Goal: Task Accomplishment & Management: Manage account settings

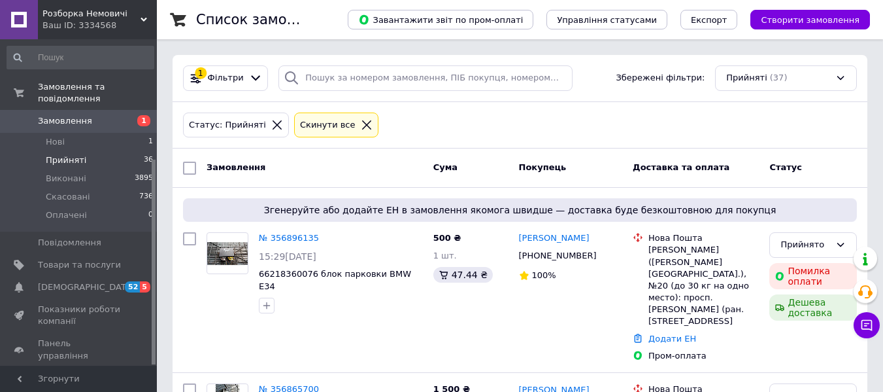
scroll to position [190, 0]
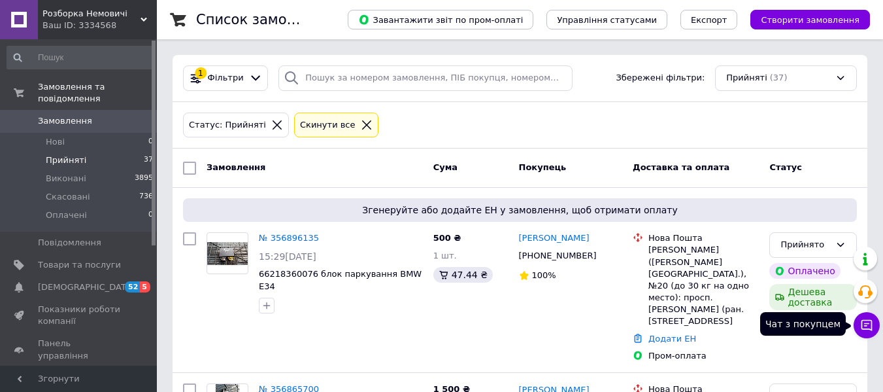
click at [867, 323] on icon at bounding box center [866, 325] width 11 height 11
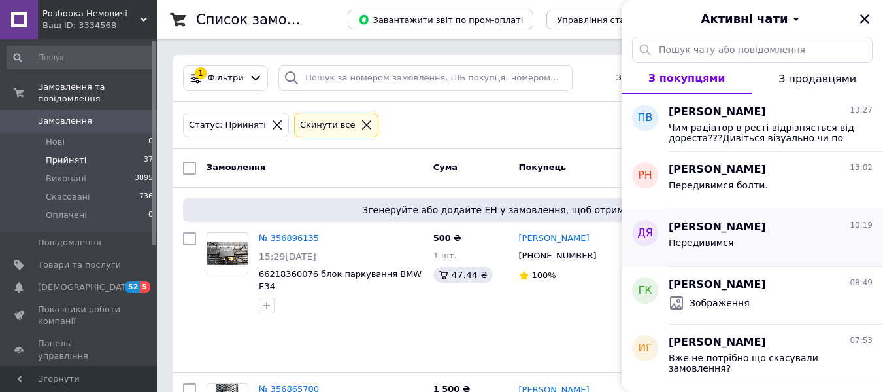
click at [808, 235] on div "Дмитро Якименко 10:19" at bounding box center [771, 227] width 204 height 15
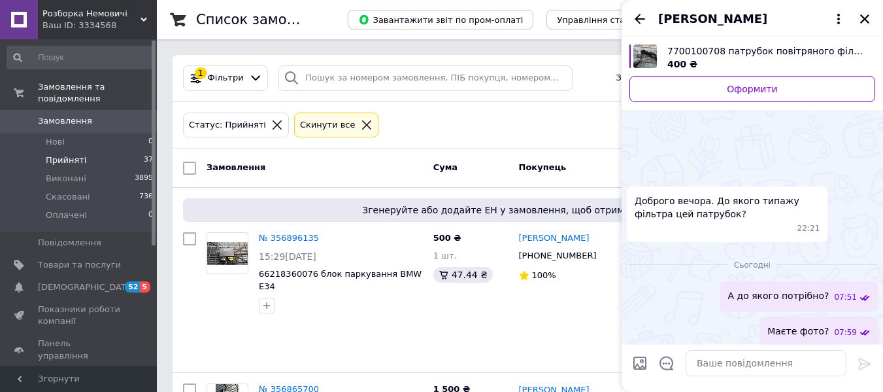
scroll to position [224, 0]
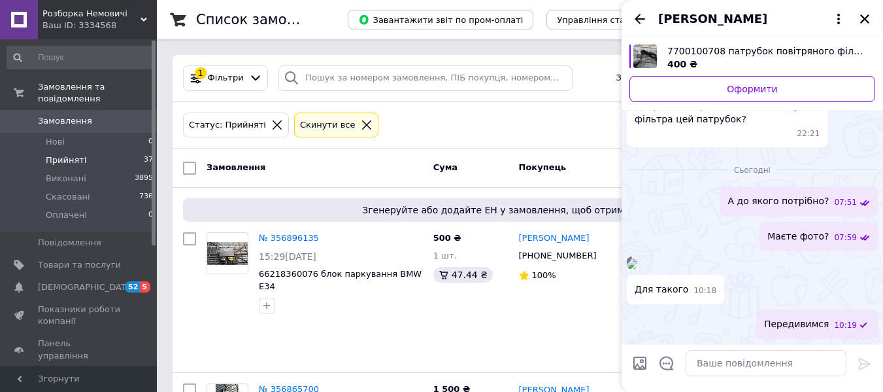
click at [637, 258] on img at bounding box center [632, 263] width 10 height 10
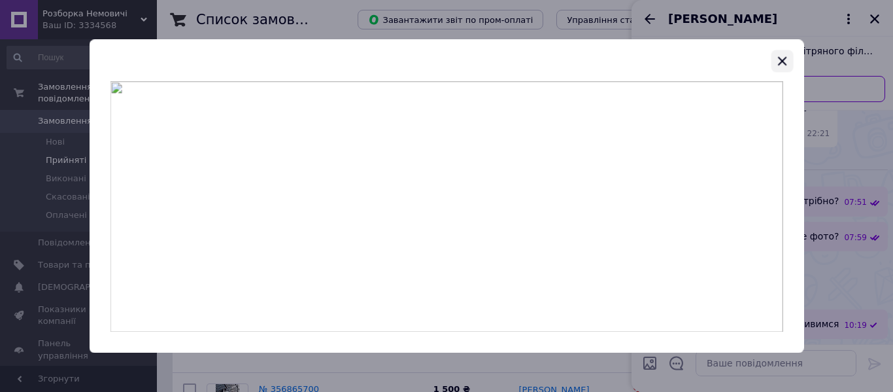
click at [788, 59] on icon "button" at bounding box center [782, 61] width 16 height 16
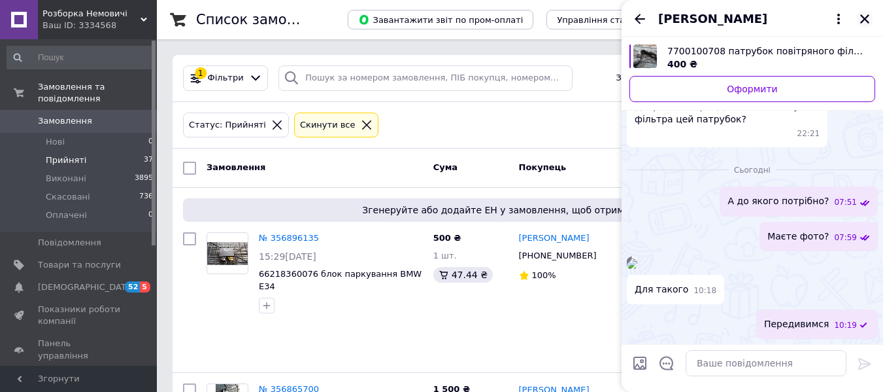
click at [865, 18] on icon "Закрити" at bounding box center [865, 19] width 12 height 12
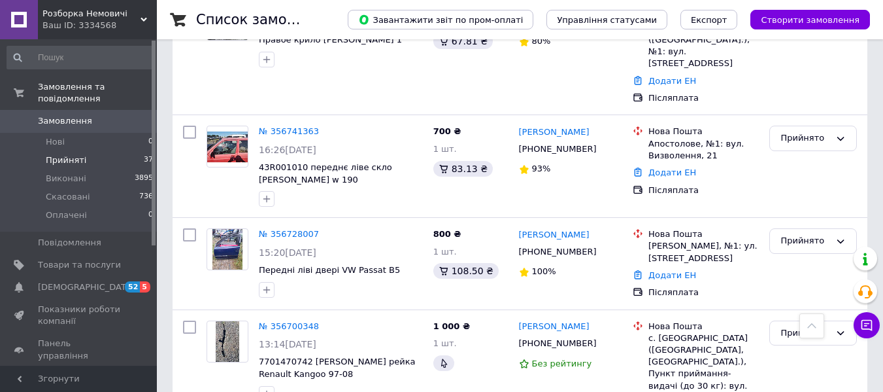
scroll to position [915, 0]
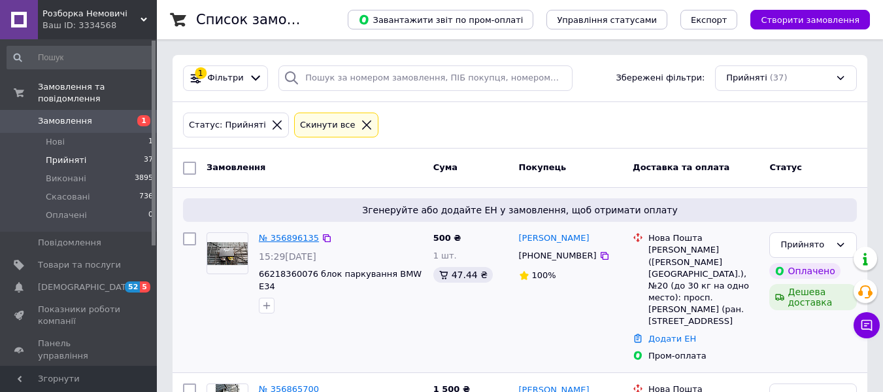
click at [281, 239] on link "№ 356896135" at bounding box center [289, 238] width 60 height 10
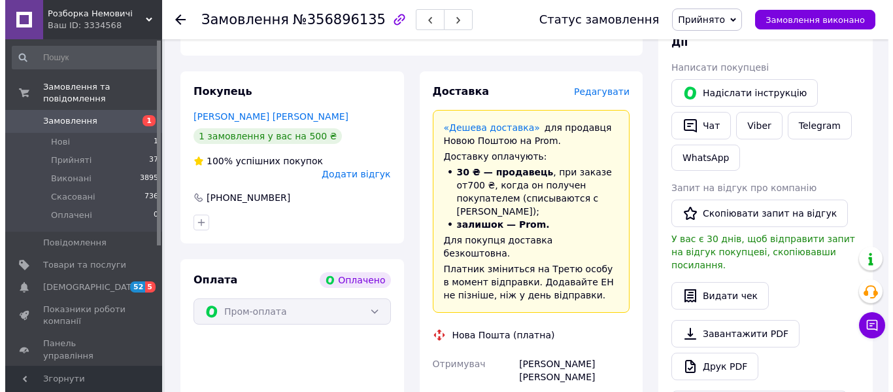
scroll to position [131, 0]
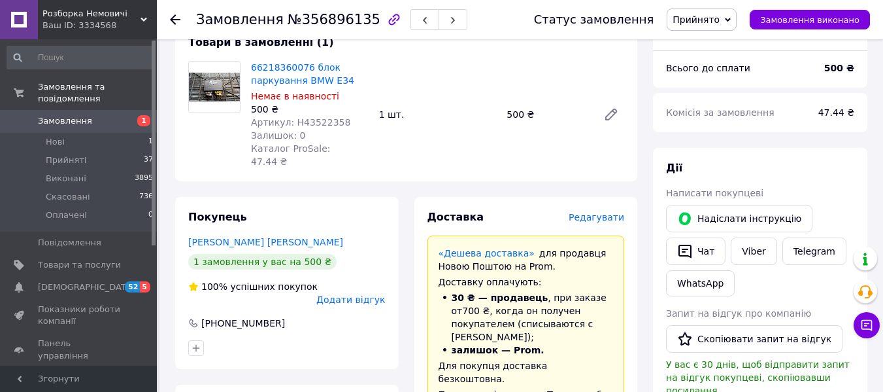
click at [590, 222] on span "Редагувати" at bounding box center [597, 217] width 56 height 10
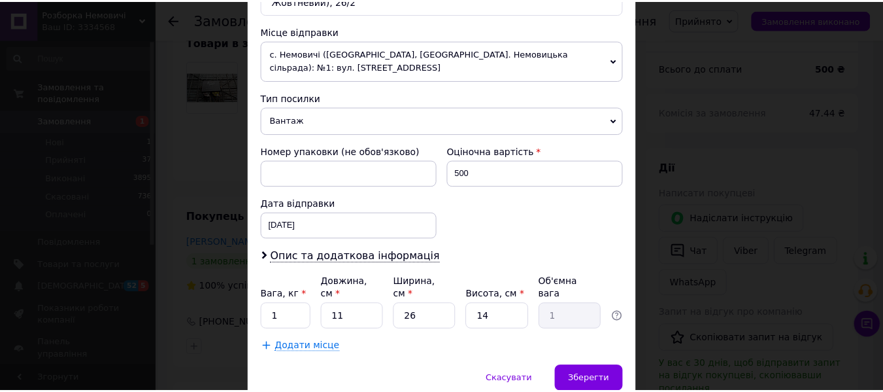
scroll to position [619, 0]
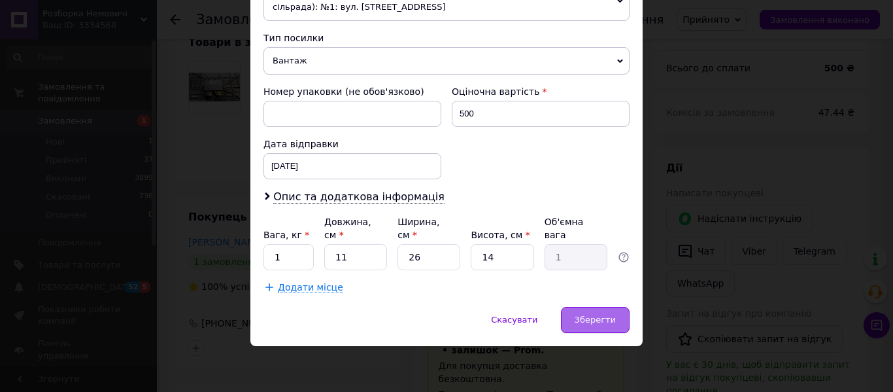
click at [595, 320] on span "Зберегти" at bounding box center [595, 319] width 41 height 10
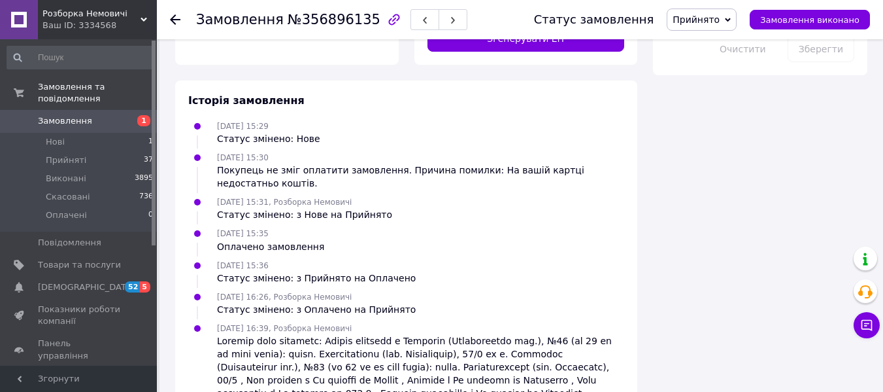
scroll to position [980, 0]
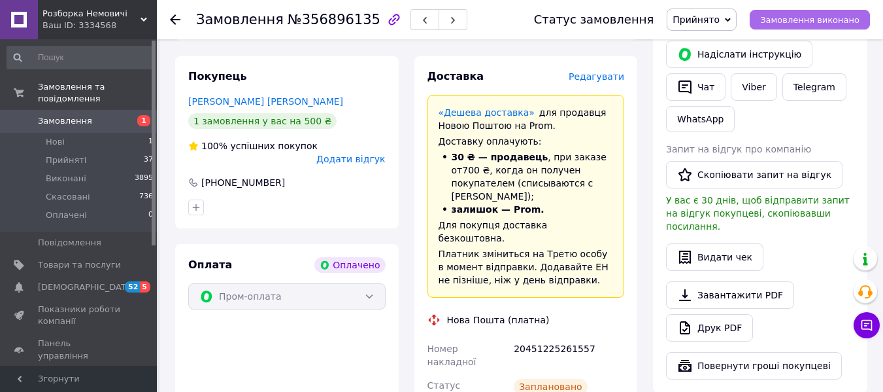
scroll to position [196, 0]
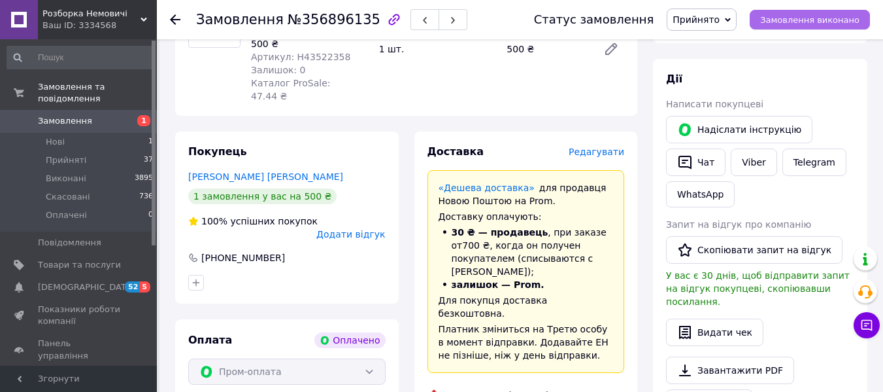
click at [824, 15] on span "Замовлення виконано" at bounding box center [809, 20] width 99 height 10
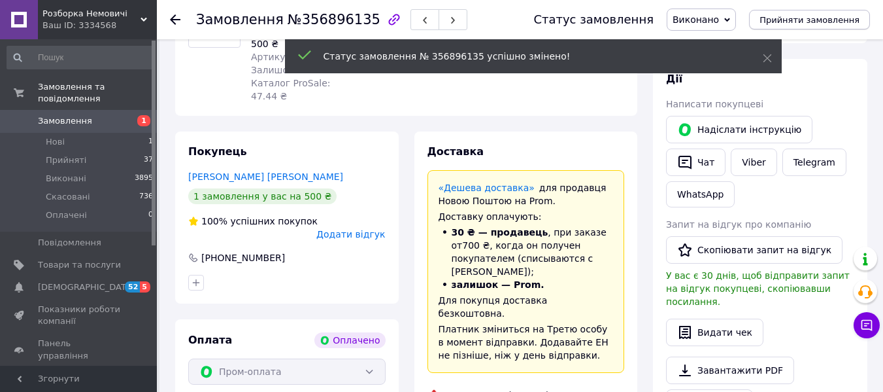
scroll to position [164, 0]
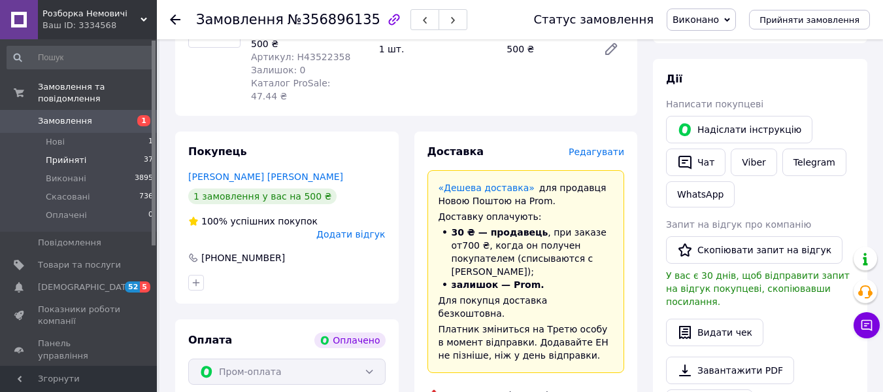
click at [83, 151] on li "Прийняті 37" at bounding box center [80, 160] width 161 height 18
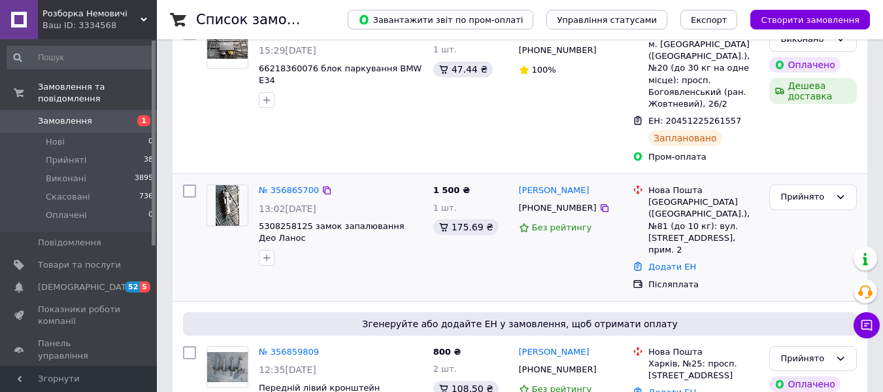
scroll to position [261, 0]
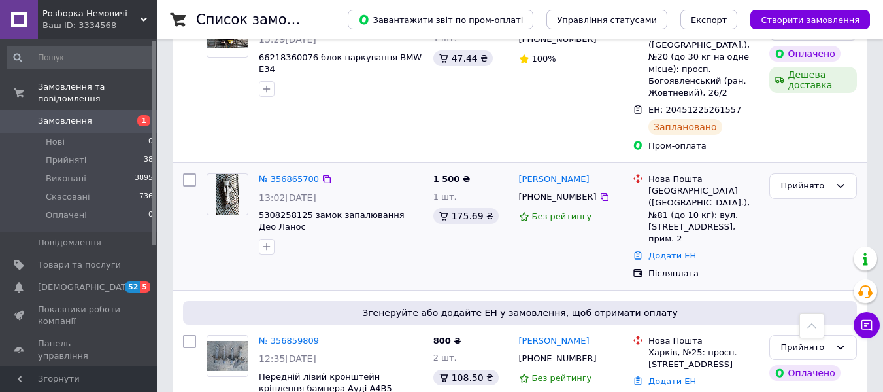
click at [285, 175] on link "№ 356865700" at bounding box center [289, 179] width 60 height 10
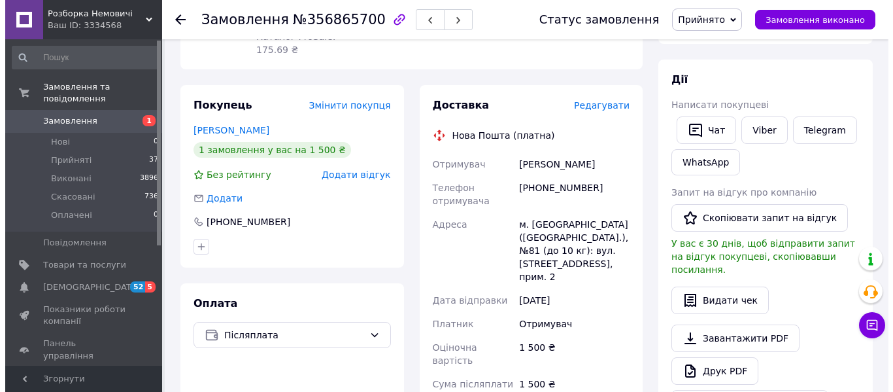
scroll to position [196, 0]
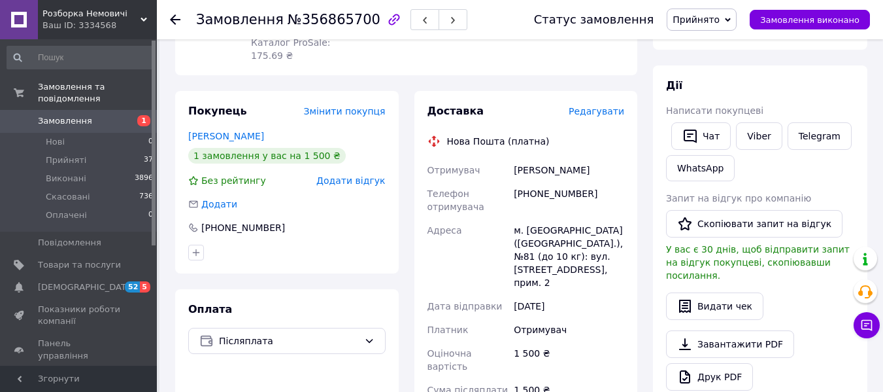
click at [588, 116] on span "Редагувати" at bounding box center [597, 111] width 56 height 10
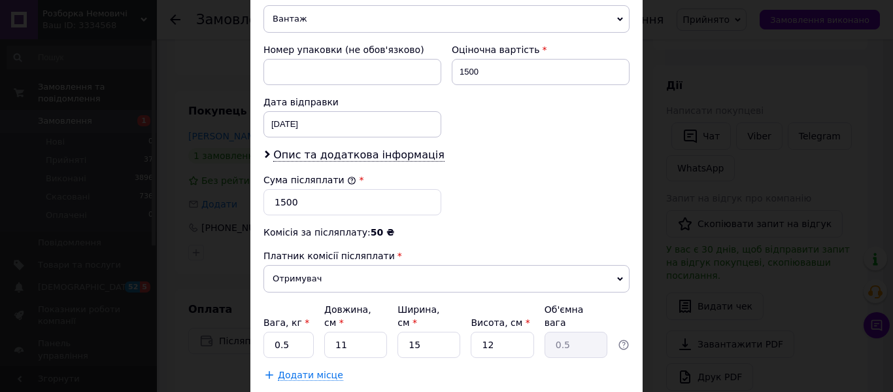
scroll to position [654, 0]
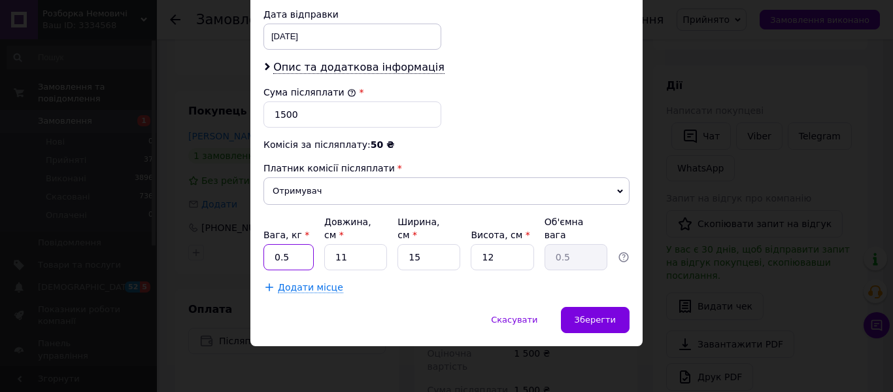
click at [293, 270] on input "0.5" at bounding box center [288, 257] width 50 height 26
type input "0"
type input "2"
click at [344, 270] on input "11" at bounding box center [355, 257] width 63 height 26
type input "1"
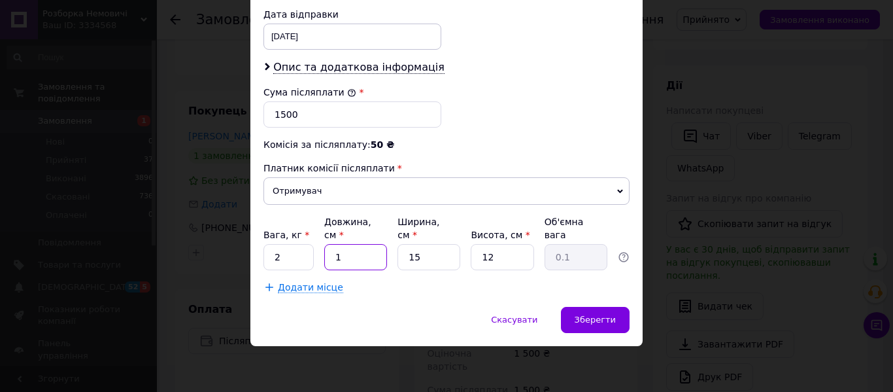
type input "0.1"
type input "2"
type input "0.1"
type input "21"
type input "0.95"
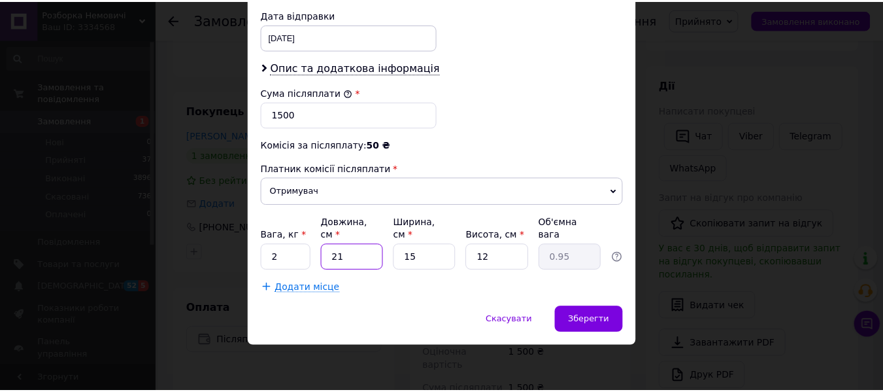
scroll to position [747, 0]
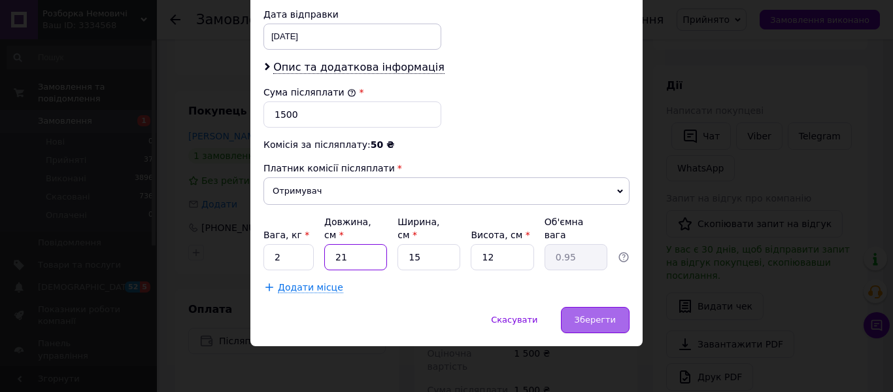
type input "21"
click at [585, 314] on span "Зберегти" at bounding box center [595, 319] width 41 height 10
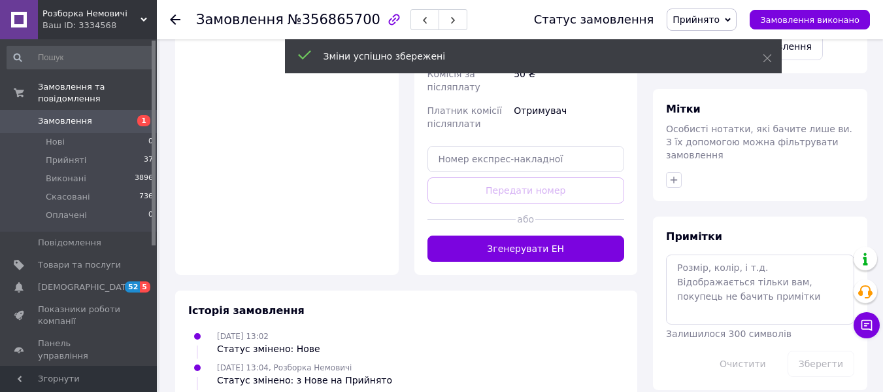
scroll to position [588, 0]
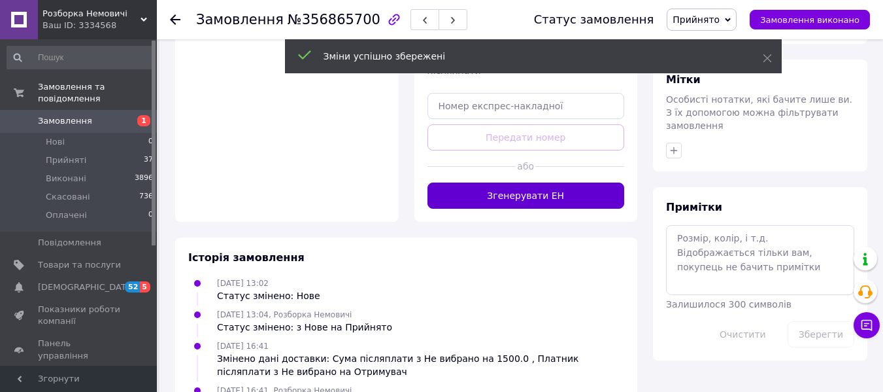
click at [537, 208] on button "Згенерувати ЕН" at bounding box center [525, 195] width 197 height 26
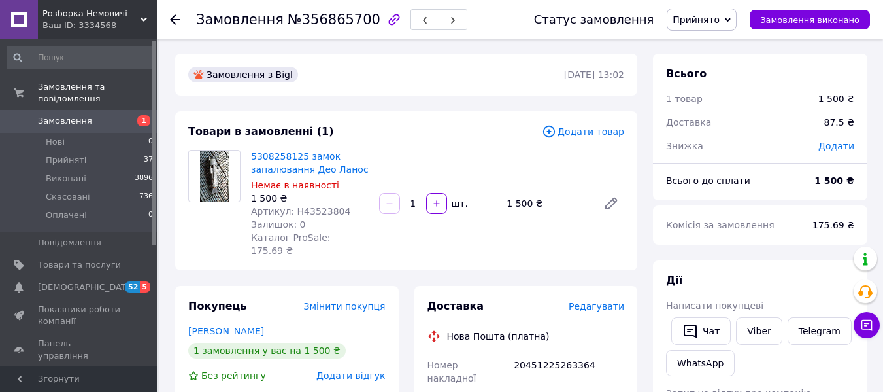
scroll to position [0, 0]
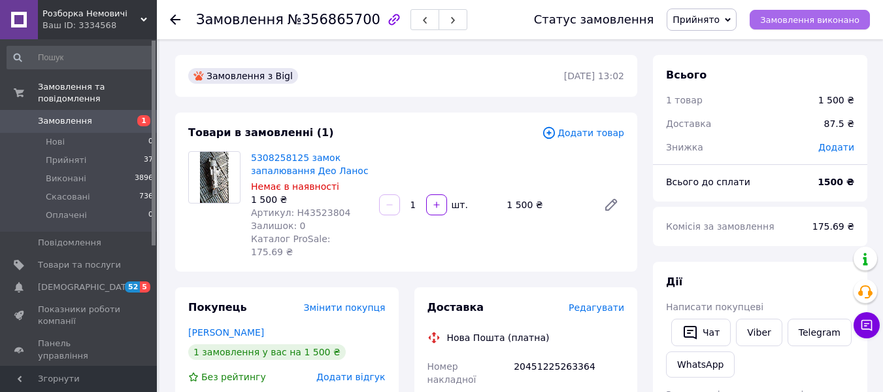
click at [850, 17] on span "Замовлення виконано" at bounding box center [809, 20] width 99 height 10
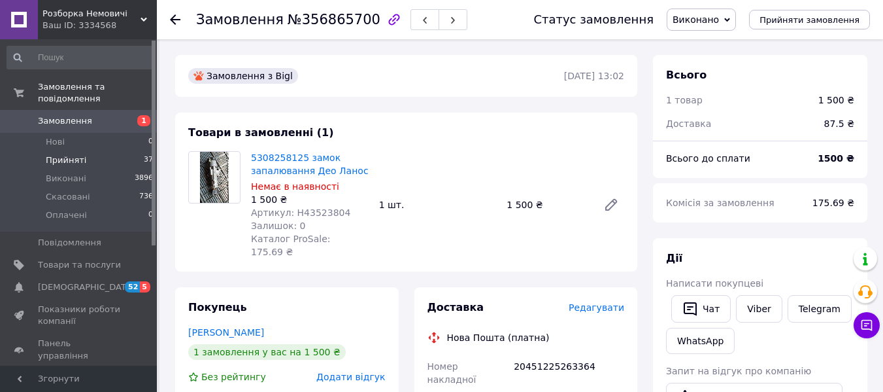
click at [53, 154] on span "Прийняті" at bounding box center [66, 160] width 41 height 12
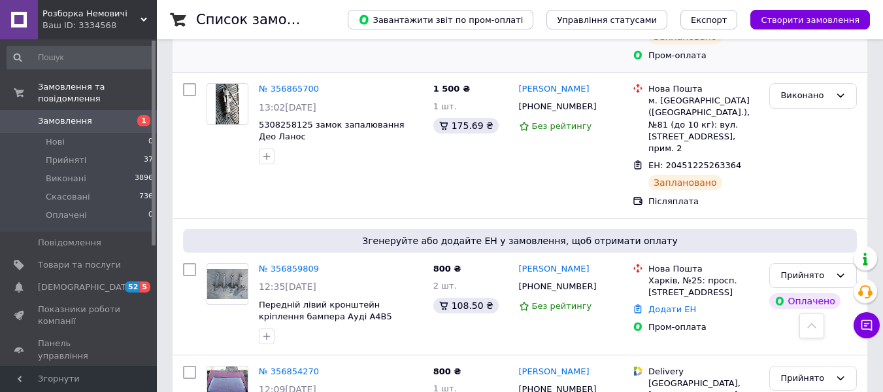
scroll to position [392, 0]
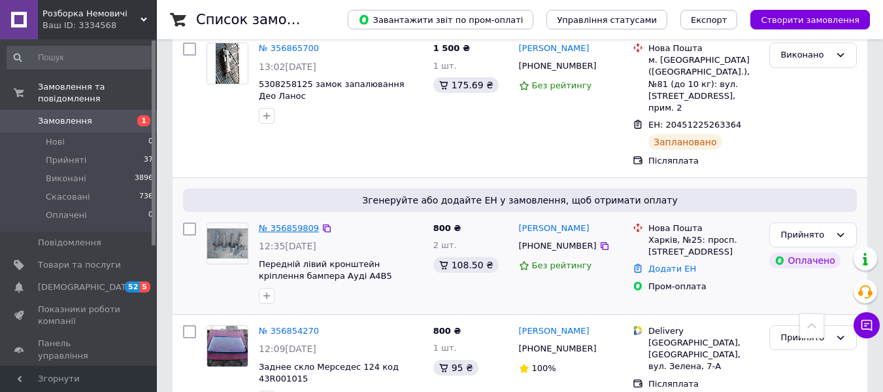
click at [277, 223] on link "№ 356859809" at bounding box center [289, 228] width 60 height 10
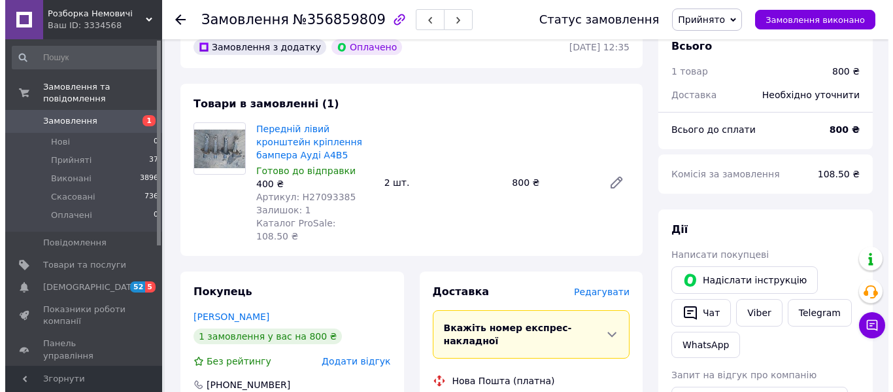
scroll to position [65, 0]
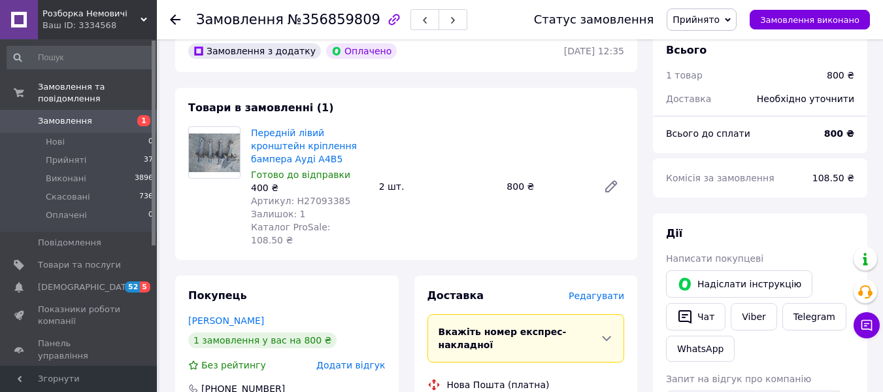
click at [591, 301] on span "Редагувати" at bounding box center [597, 295] width 56 height 10
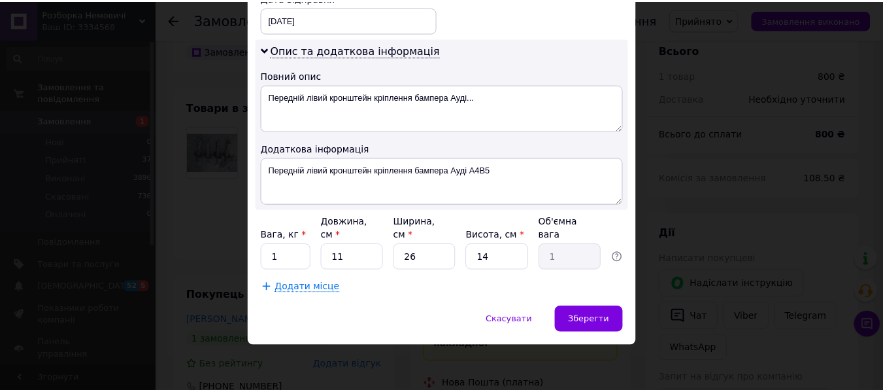
scroll to position [754, 0]
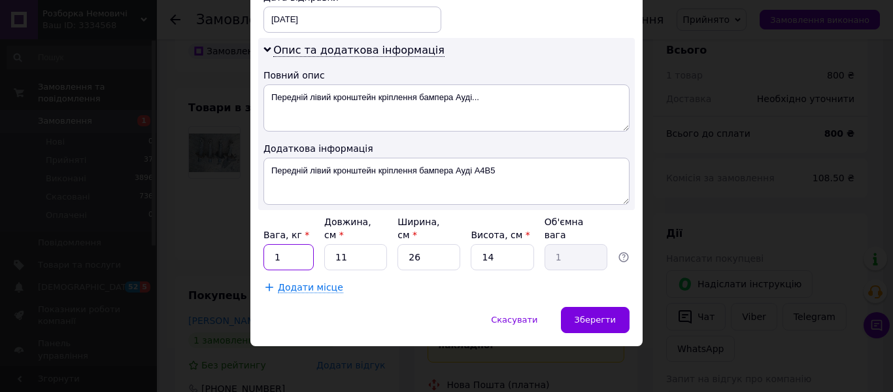
click at [287, 252] on input "1" at bounding box center [288, 257] width 50 height 26
type input "2"
click at [423, 251] on input "26" at bounding box center [428, 257] width 63 height 26
type input "2"
type input "0.1"
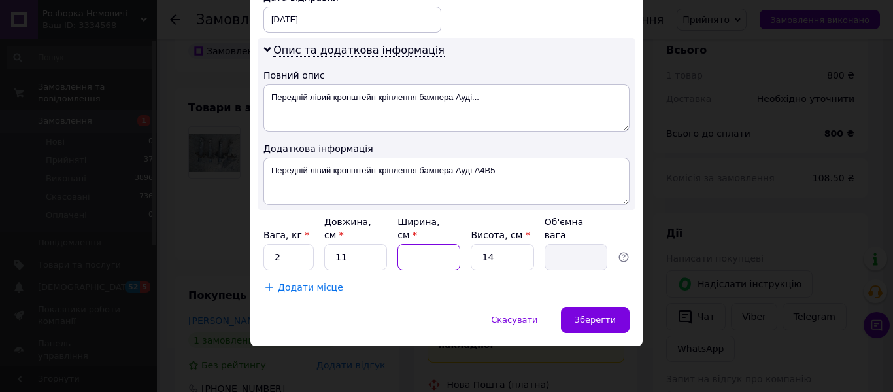
type input "4"
type input "0.15"
type input "40"
type input "1.54"
type input "40"
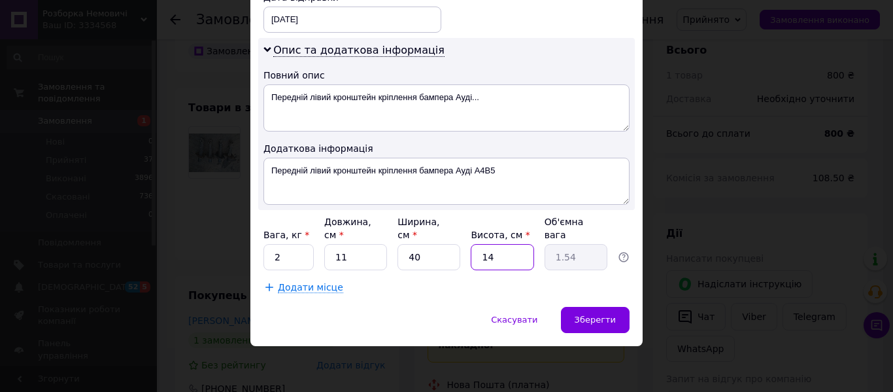
click at [495, 257] on input "14" at bounding box center [502, 257] width 63 height 26
type input "1"
type input "0.11"
type input "15"
type input "1.65"
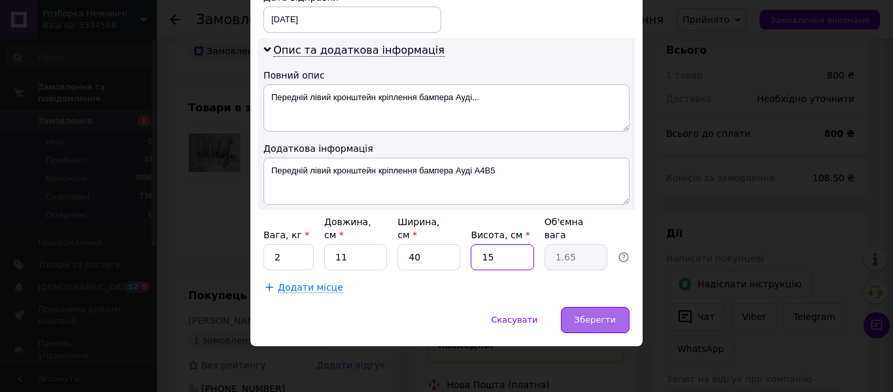
type input "15"
click at [588, 314] on span "Зберегти" at bounding box center [595, 319] width 41 height 10
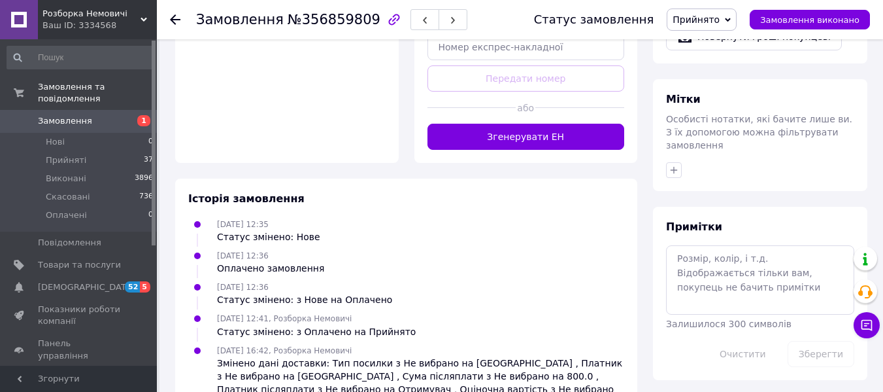
scroll to position [719, 0]
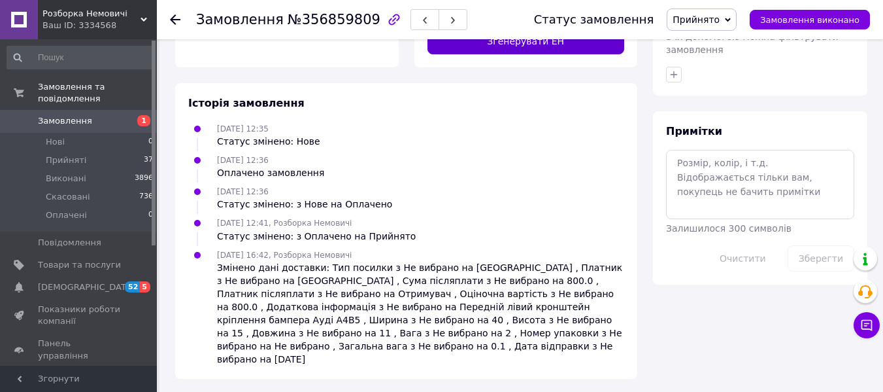
click at [524, 54] on button "Згенерувати ЕН" at bounding box center [525, 41] width 197 height 26
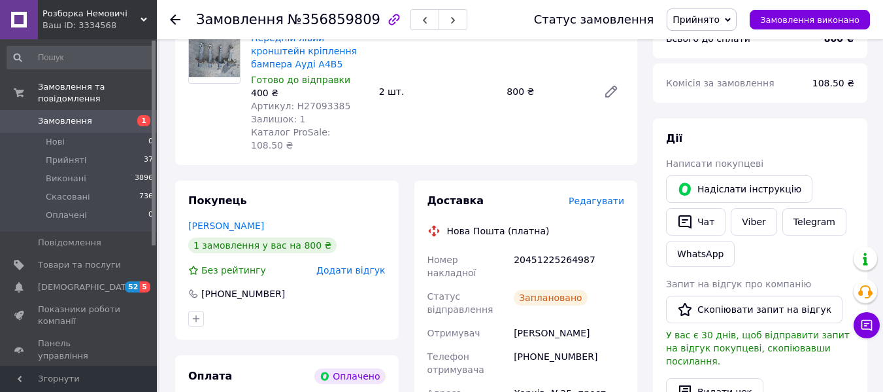
scroll to position [131, 0]
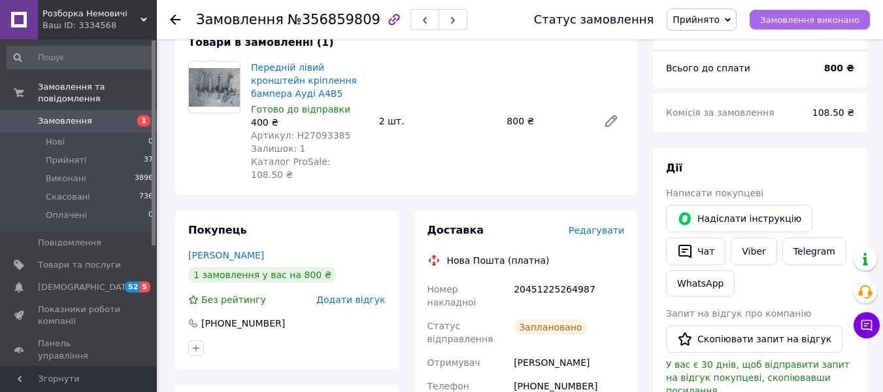
click at [827, 13] on button "Замовлення виконано" at bounding box center [810, 20] width 120 height 20
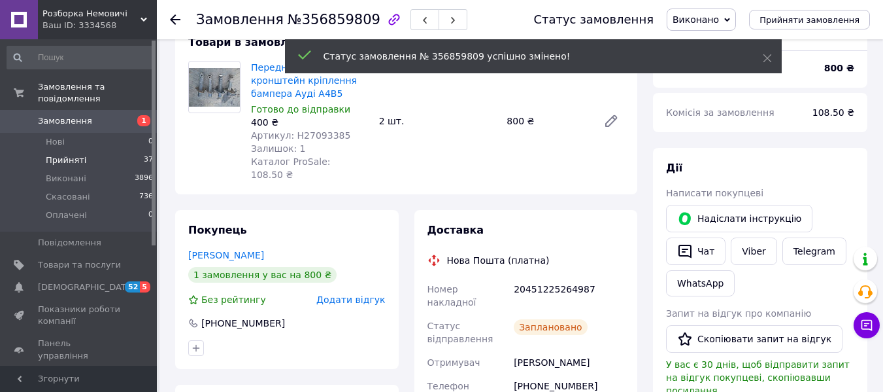
click at [71, 154] on span "Прийняті" at bounding box center [66, 160] width 41 height 12
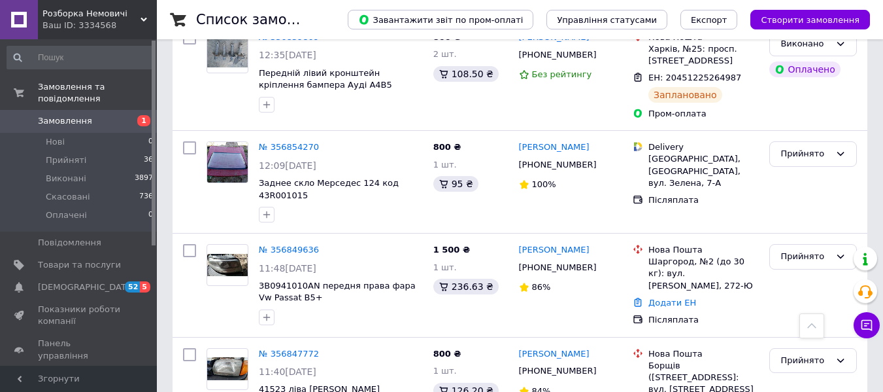
scroll to position [588, 0]
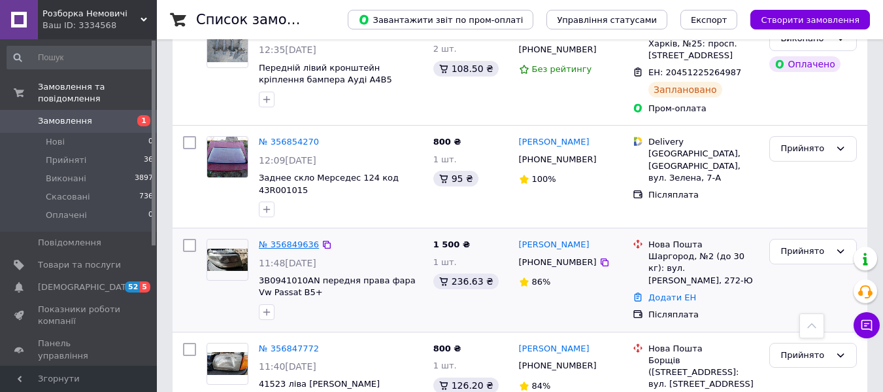
click at [279, 239] on link "№ 356849636" at bounding box center [289, 244] width 60 height 10
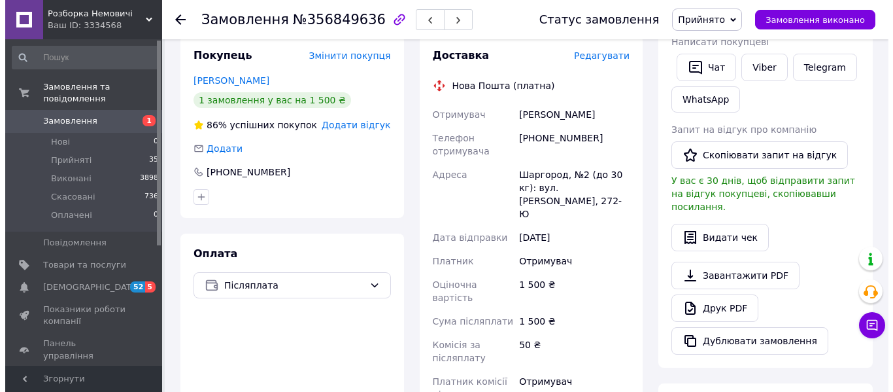
scroll to position [196, 0]
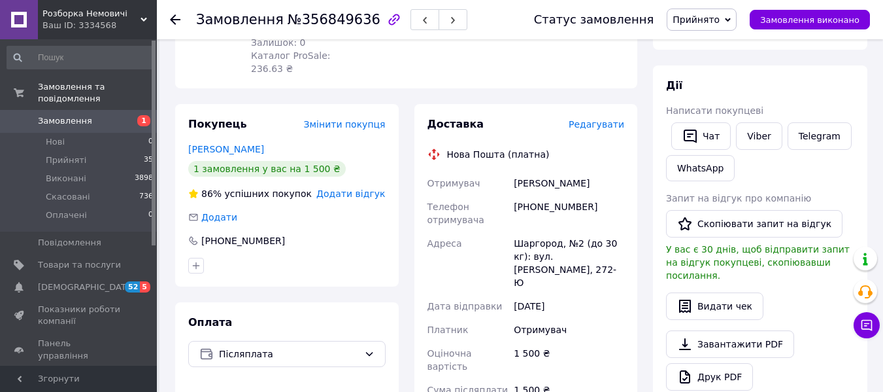
click at [602, 129] on span "Редагувати" at bounding box center [597, 124] width 56 height 10
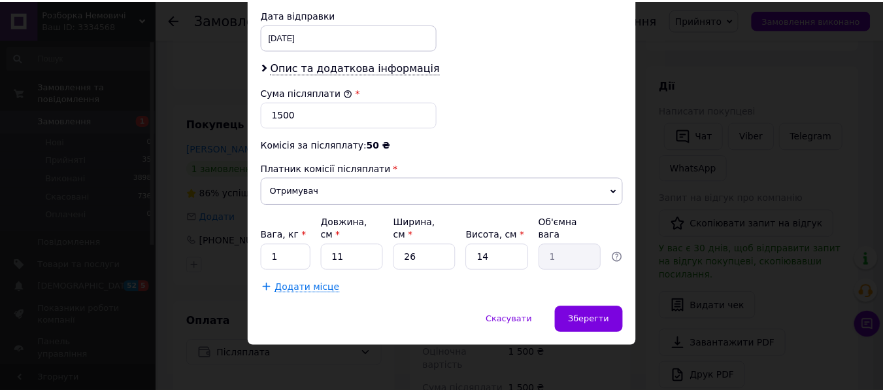
scroll to position [747, 0]
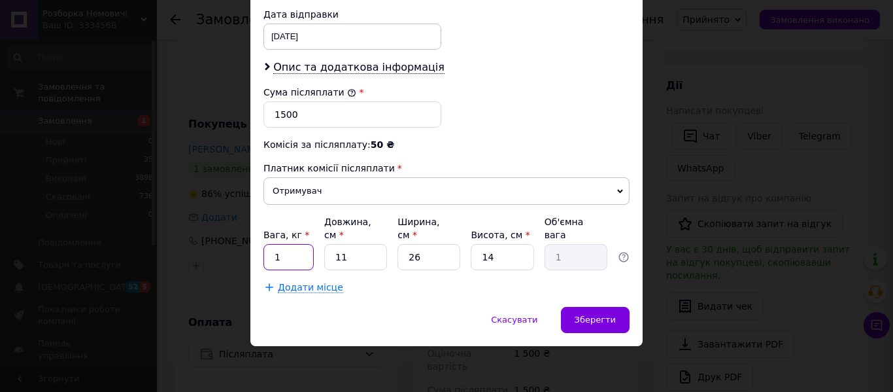
click at [293, 252] on input "1" at bounding box center [288, 257] width 50 height 26
type input "5"
click at [489, 250] on input "14" at bounding box center [502, 257] width 63 height 26
click at [502, 254] on input "14" at bounding box center [502, 257] width 63 height 26
type input "1"
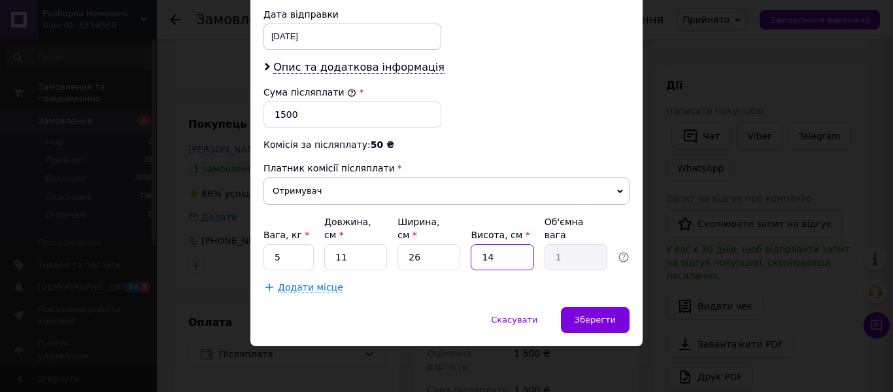
type input "0.1"
type input "5"
type input "0.36"
type input "50"
type input "3.58"
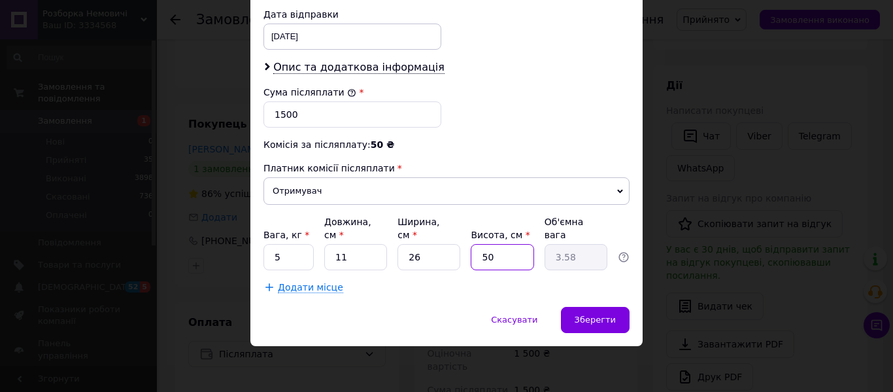
type input "50"
click at [359, 252] on input "11" at bounding box center [355, 257] width 63 height 26
type input "1"
type input "0.33"
type input "3"
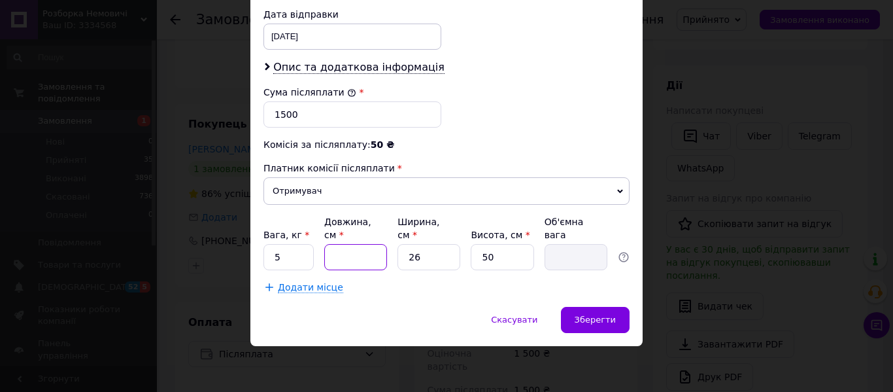
type input "0.98"
type input "30"
type input "9.75"
type input "30"
click at [426, 256] on input "26" at bounding box center [428, 257] width 63 height 26
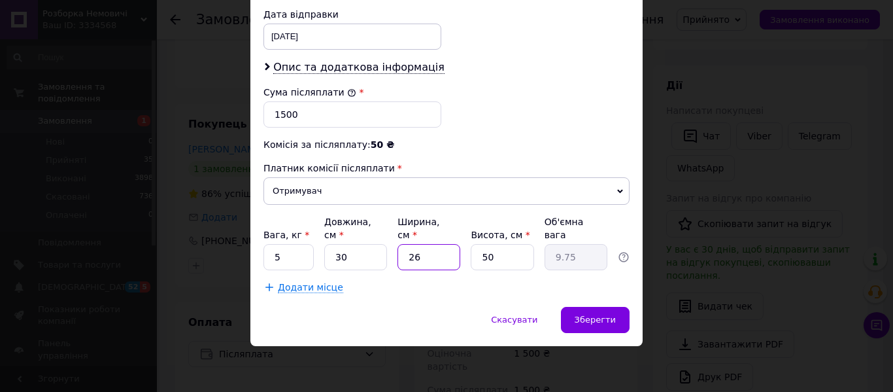
type input "2"
type input "0.75"
type input "25"
type input "9.38"
type input "25"
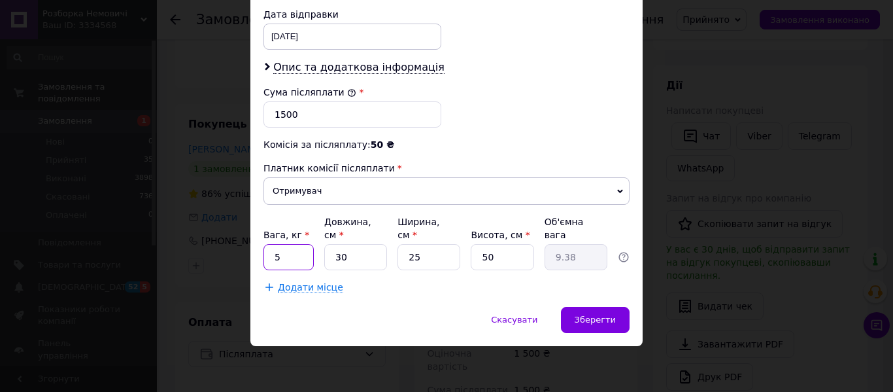
click at [293, 248] on input "5" at bounding box center [288, 257] width 50 height 26
type input "7"
click at [599, 321] on span "Зберегти" at bounding box center [595, 319] width 41 height 10
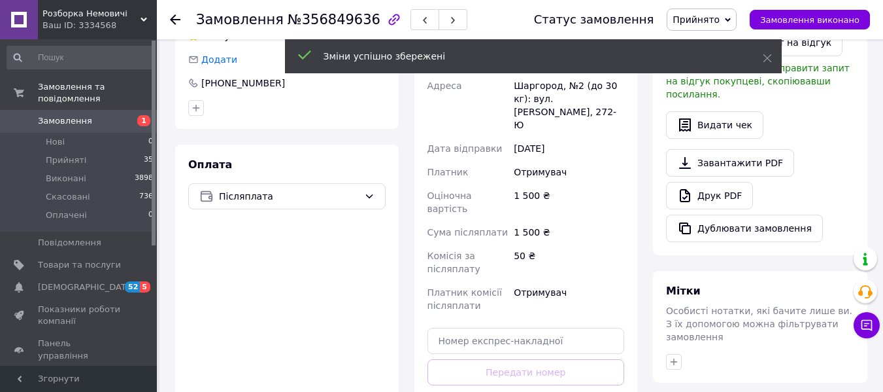
scroll to position [523, 0]
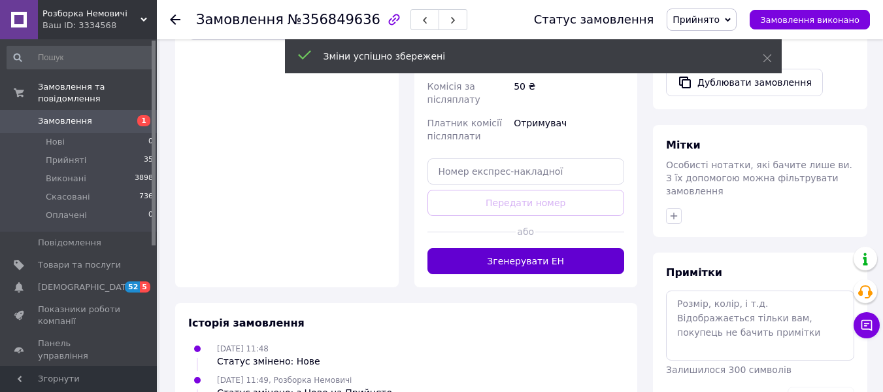
click at [542, 274] on button "Згенерувати ЕН" at bounding box center [525, 261] width 197 height 26
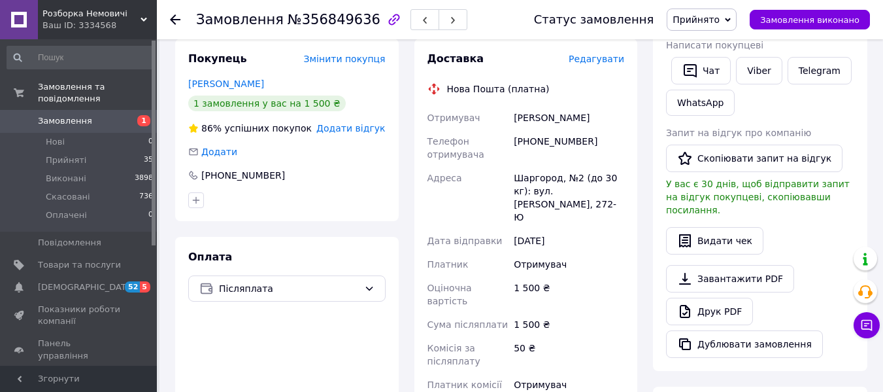
scroll to position [131, 0]
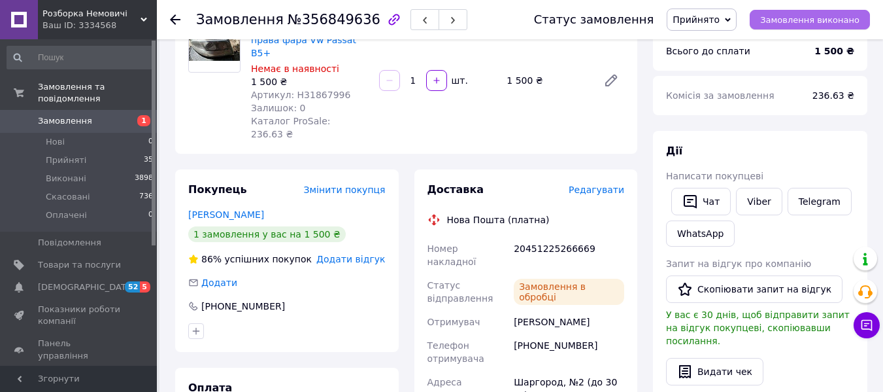
click at [827, 18] on span "Замовлення виконано" at bounding box center [809, 20] width 99 height 10
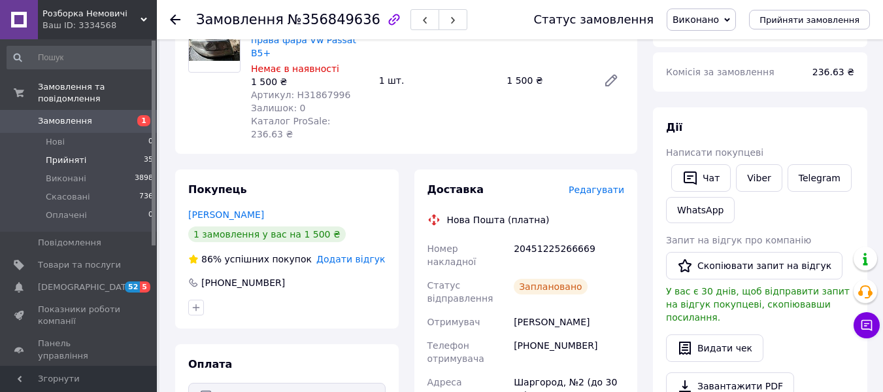
click at [66, 151] on li "Прийняті 35" at bounding box center [80, 160] width 161 height 18
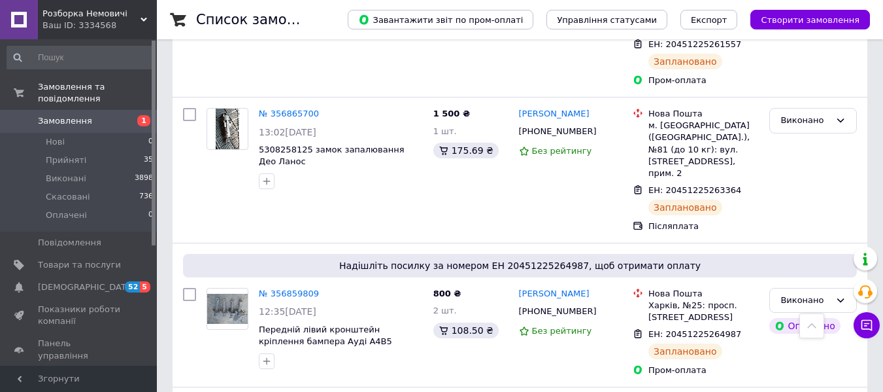
scroll to position [719, 0]
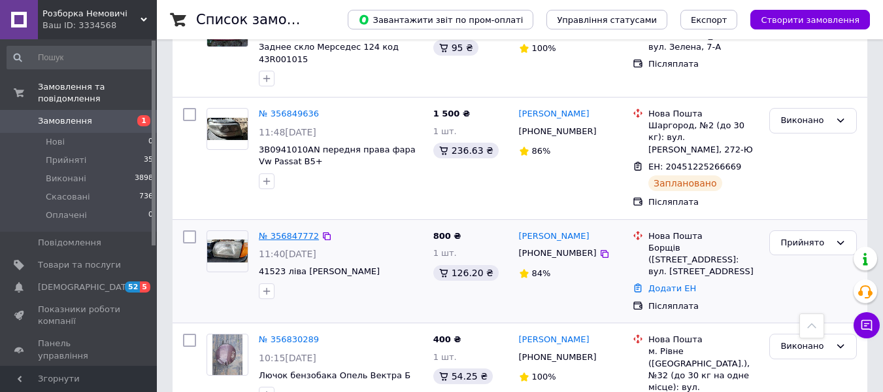
click at [284, 231] on link "№ 356847772" at bounding box center [289, 236] width 60 height 10
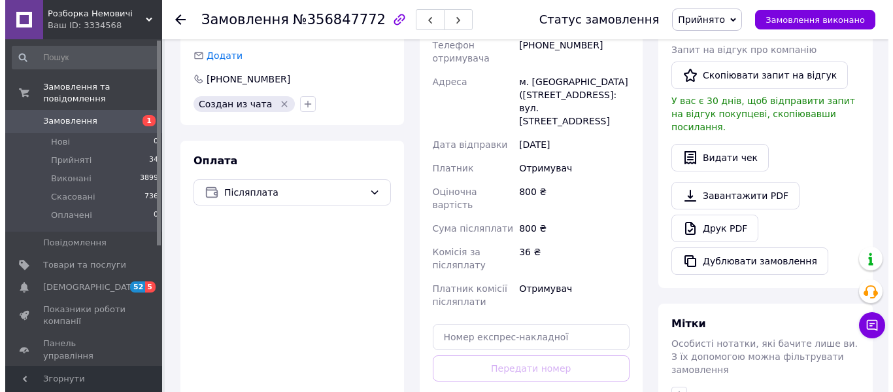
scroll to position [93, 0]
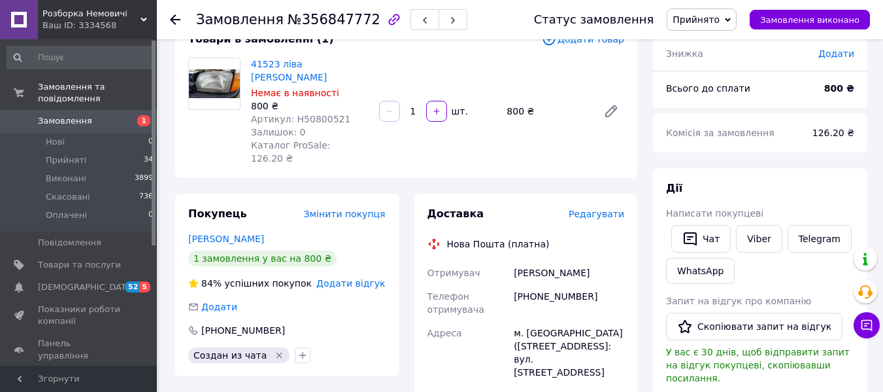
click at [598, 219] on span "Редагувати" at bounding box center [597, 213] width 56 height 10
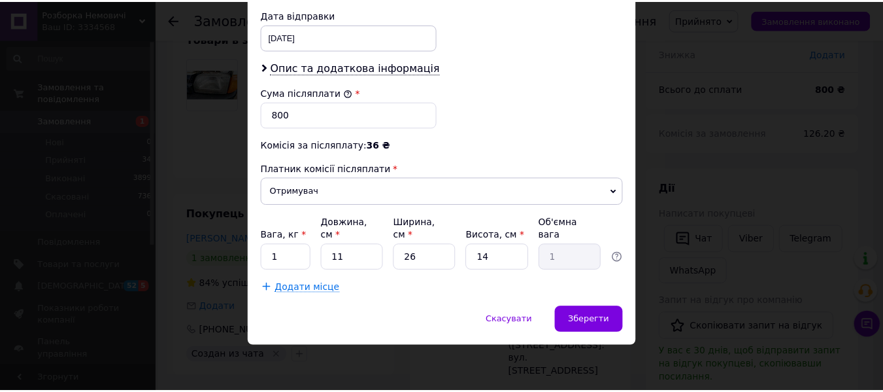
scroll to position [747, 0]
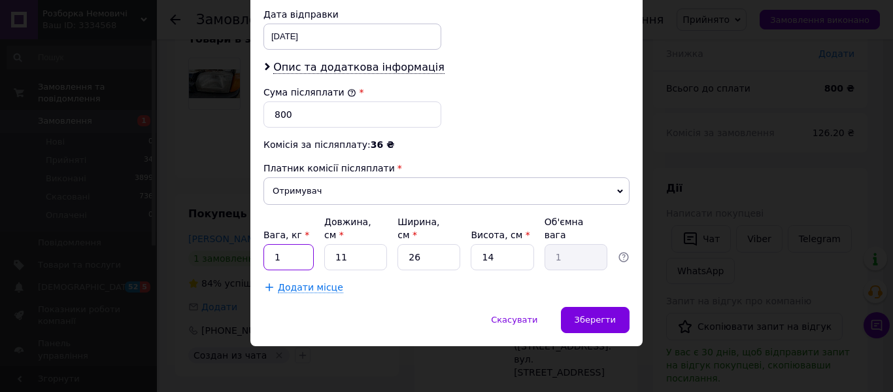
click at [306, 252] on input "1" at bounding box center [288, 257] width 50 height 26
type input "5"
click at [350, 257] on input "11" at bounding box center [355, 257] width 63 height 26
type input "1"
type input "0.1"
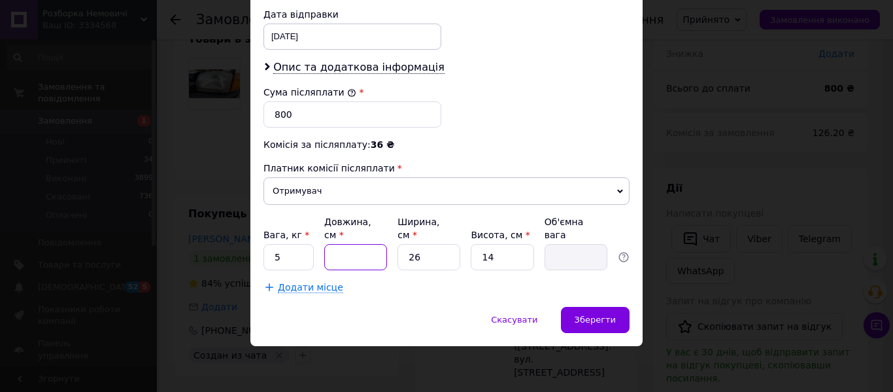
type input "2"
type input "0.18"
type input "20"
type input "1.82"
type input "20"
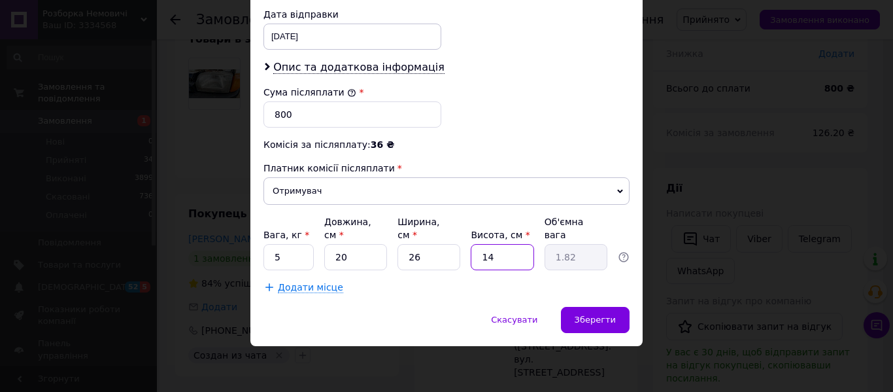
click at [484, 251] on input "14" at bounding box center [502, 257] width 63 height 26
type input "4"
type input "0.52"
type input "34"
type input "4.42"
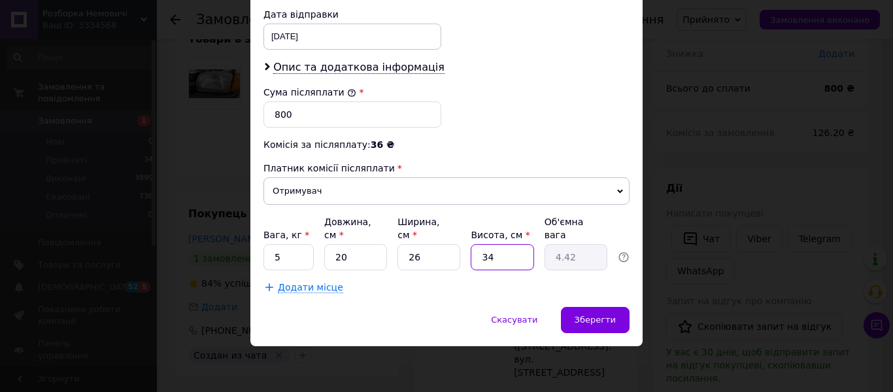
click at [492, 252] on input "34" at bounding box center [502, 257] width 63 height 26
type input "3"
type input "0.39"
type input "35"
type input "4.55"
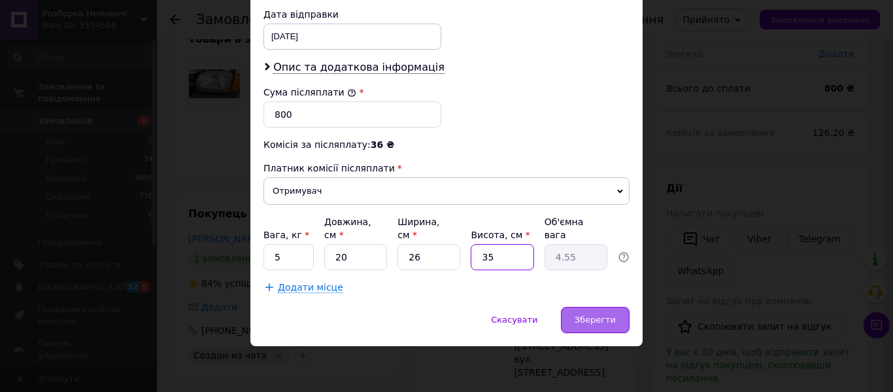
type input "35"
click at [595, 315] on span "Зберегти" at bounding box center [595, 319] width 41 height 10
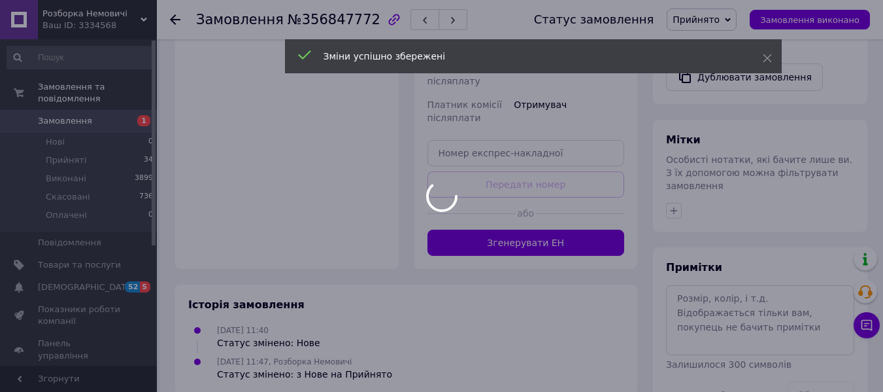
scroll to position [551, 0]
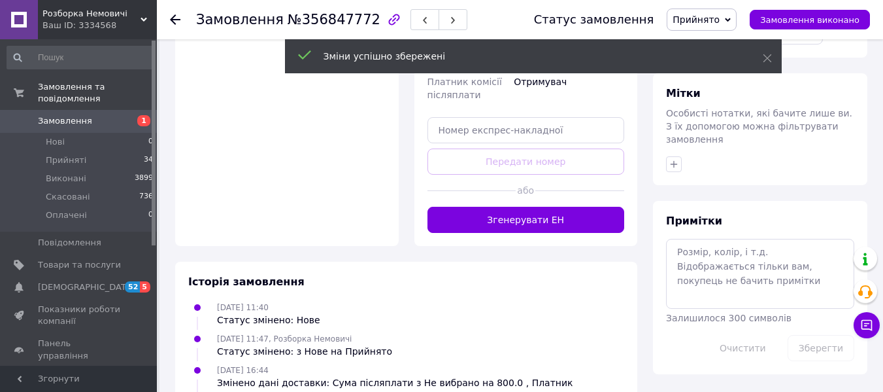
click at [540, 233] on button "Згенерувати ЕН" at bounding box center [525, 220] width 197 height 26
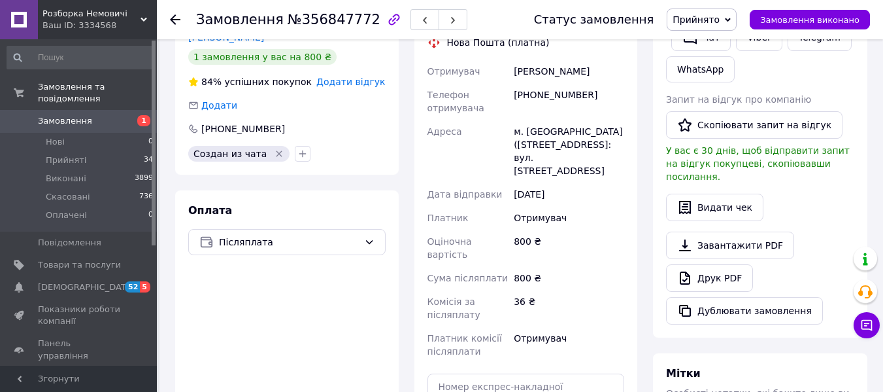
scroll to position [290, 0]
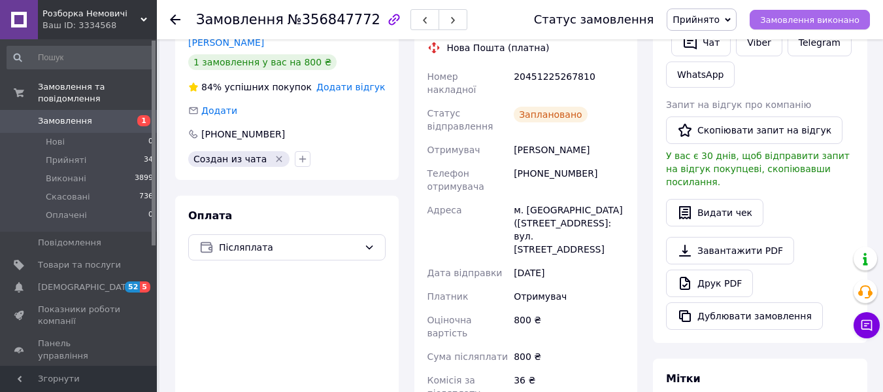
click at [816, 22] on span "Замовлення виконано" at bounding box center [809, 20] width 99 height 10
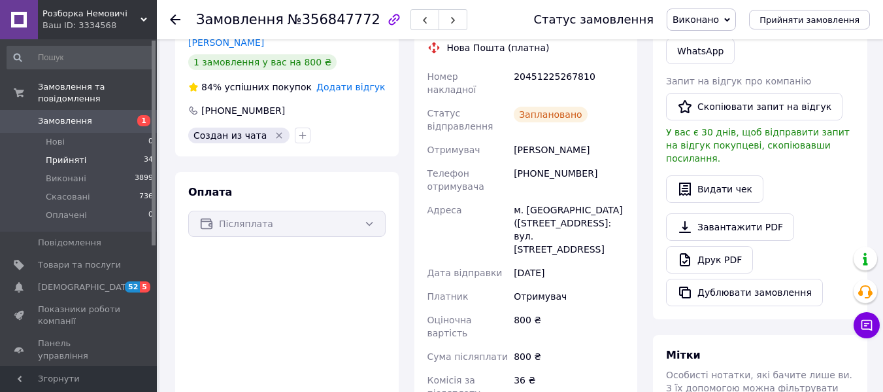
click at [64, 154] on span "Прийняті" at bounding box center [66, 160] width 41 height 12
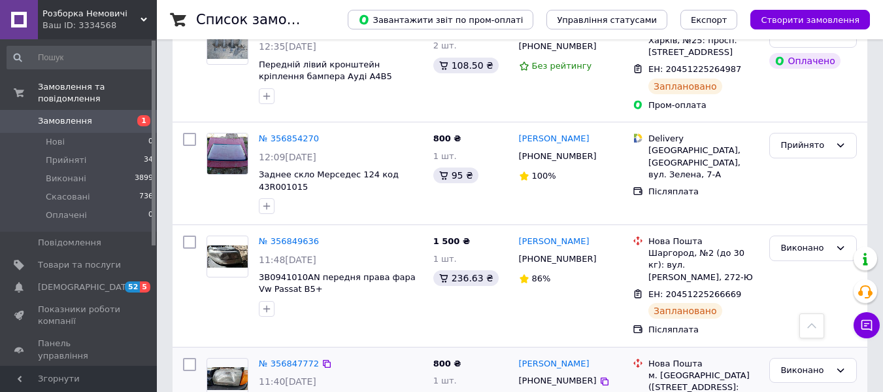
scroll to position [588, 0]
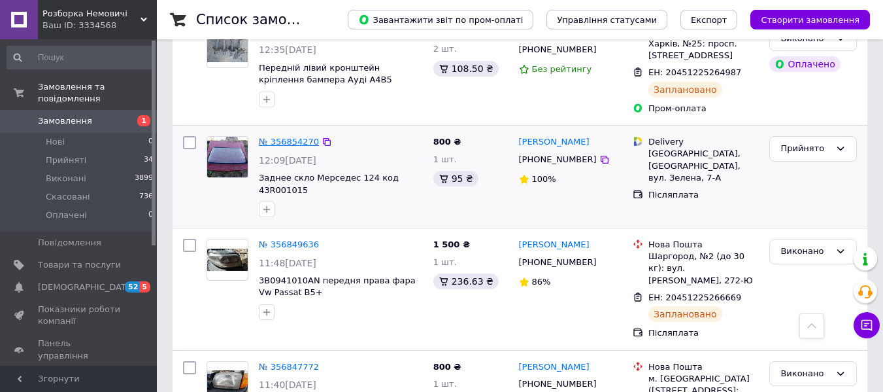
click at [282, 137] on link "№ 356854270" at bounding box center [289, 142] width 60 height 10
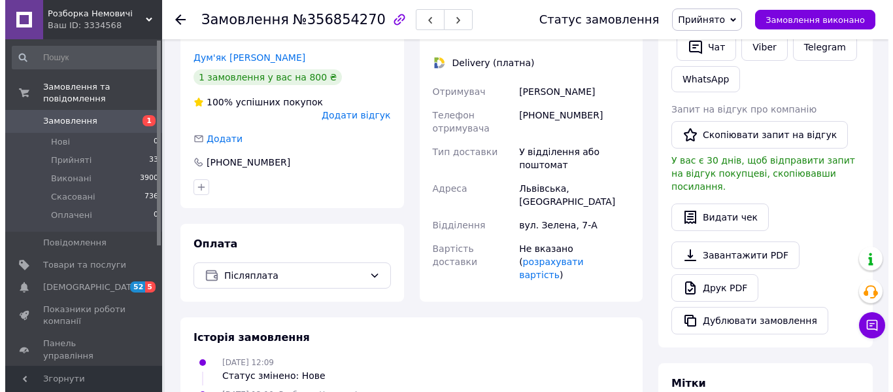
scroll to position [65, 0]
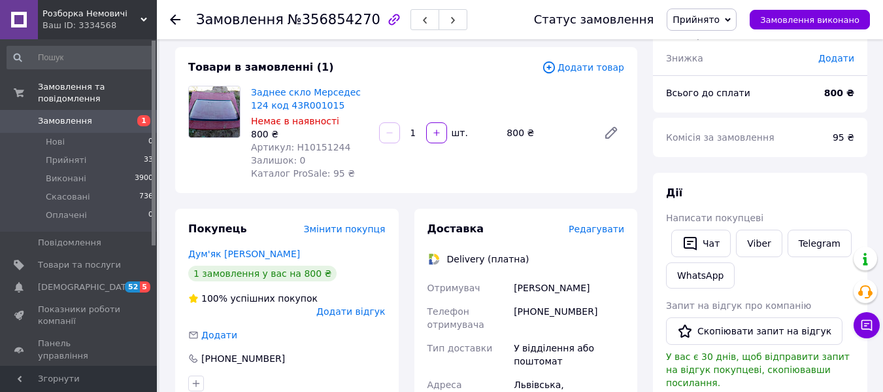
click at [601, 234] on span "Редагувати" at bounding box center [597, 229] width 56 height 10
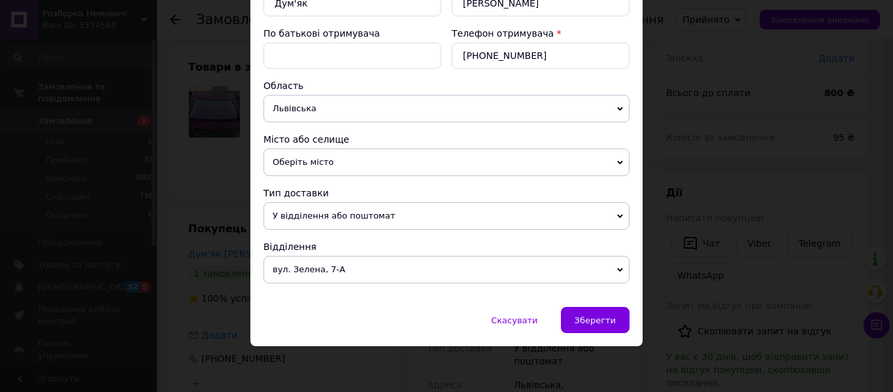
scroll to position [225, 0]
click at [550, 148] on span "Оберіть місто" at bounding box center [446, 161] width 366 height 27
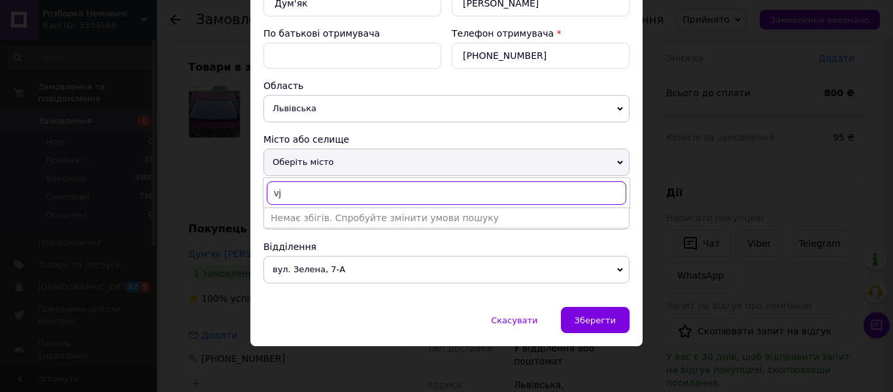
type input "v"
type input "мостиська"
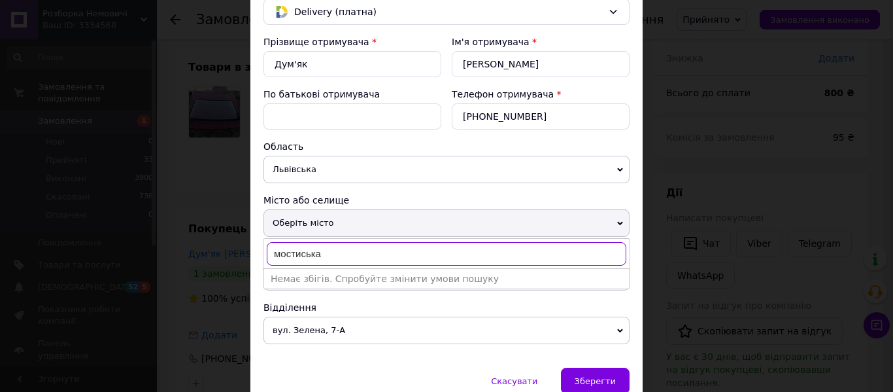
scroll to position [0, 0]
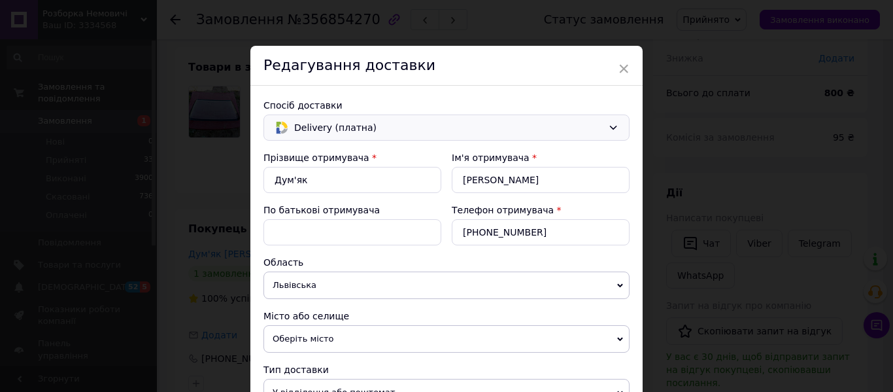
click at [614, 131] on icon at bounding box center [613, 127] width 10 height 10
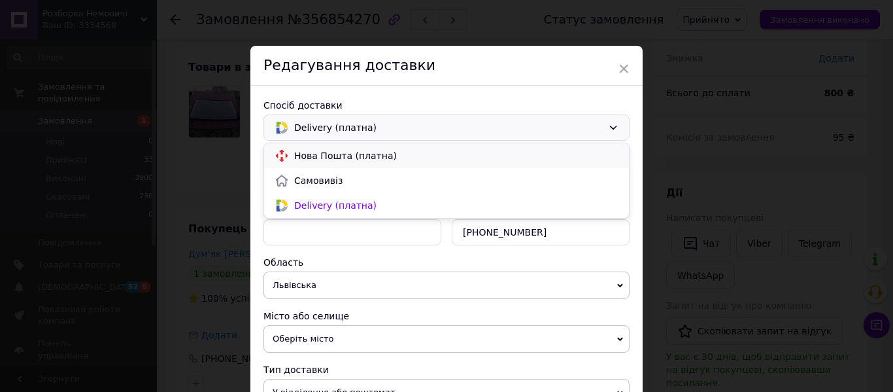
click at [535, 162] on span "Нова Пошта (платна)" at bounding box center [456, 155] width 324 height 13
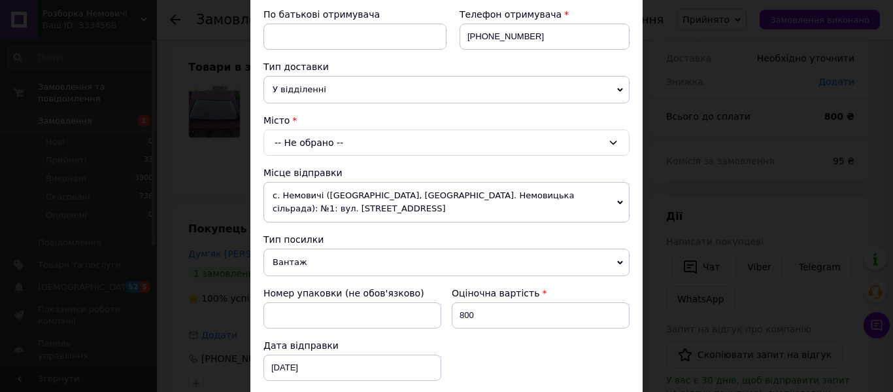
scroll to position [261, 0]
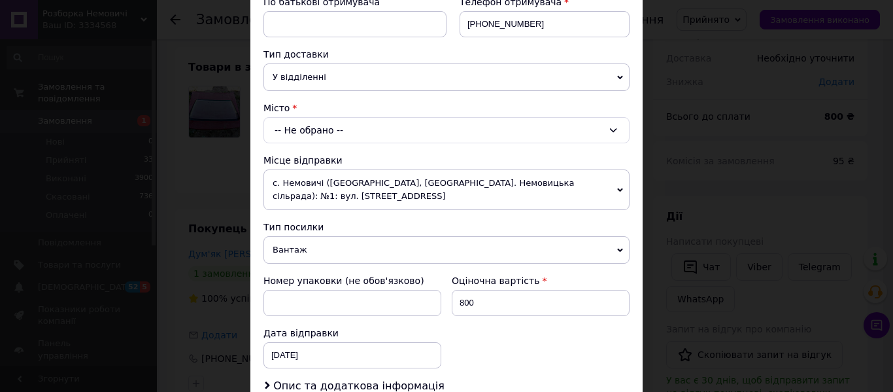
click at [387, 143] on div "-- Не обрано --" at bounding box center [446, 130] width 366 height 26
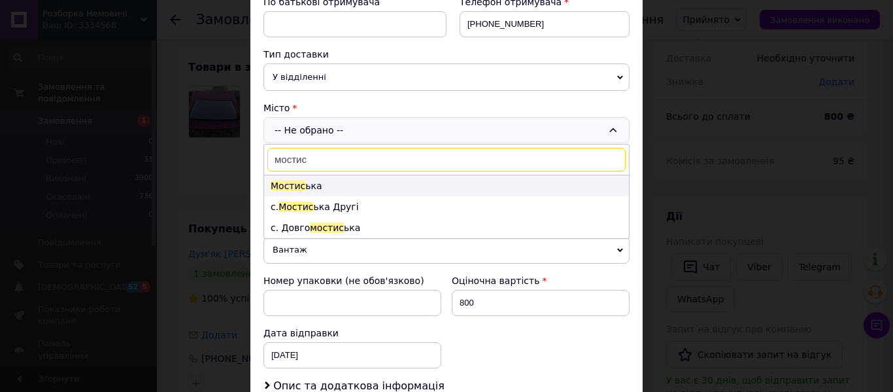
type input "мостис"
click at [344, 196] on li "Мостис ька" at bounding box center [446, 185] width 365 height 21
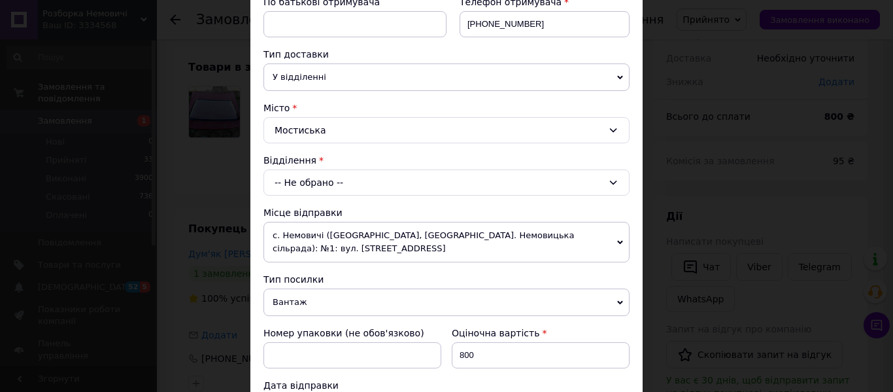
click at [344, 195] on div "-- Не обрано --" at bounding box center [446, 182] width 366 height 26
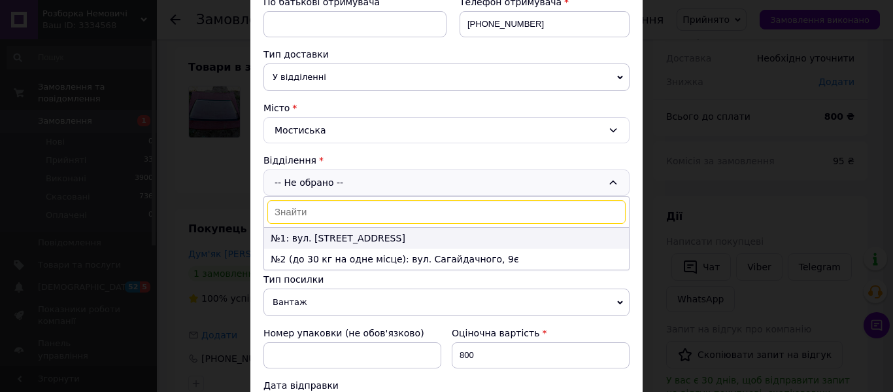
click at [346, 248] on li "№1: вул. Галицька, 56" at bounding box center [446, 237] width 365 height 21
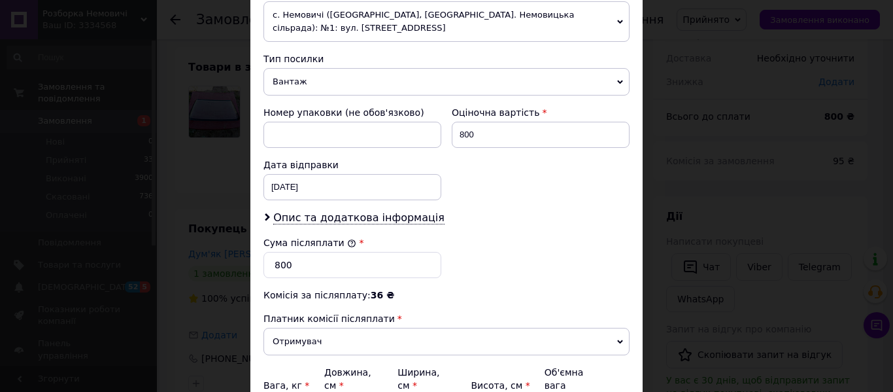
scroll to position [523, 0]
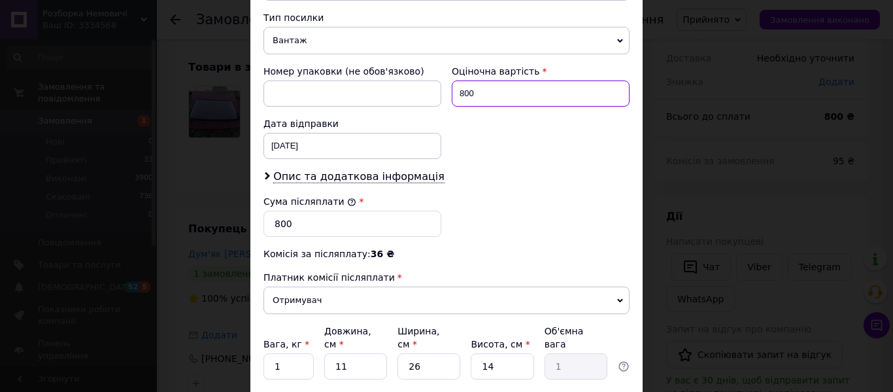
click at [461, 107] on input "800" at bounding box center [541, 93] width 178 height 26
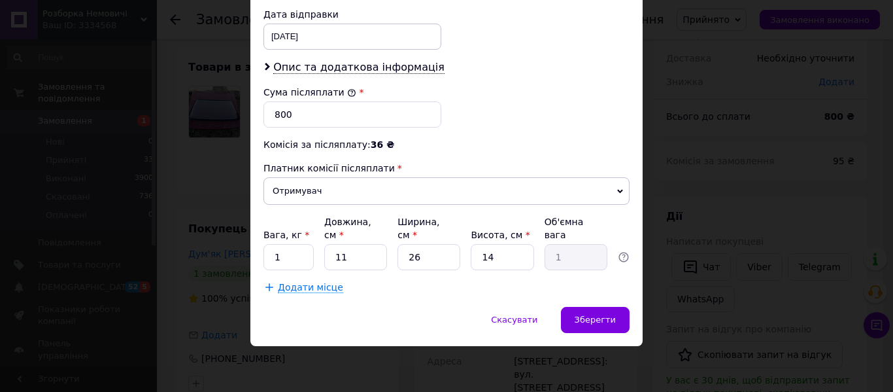
scroll to position [654, 0]
click at [279, 127] on input "800" at bounding box center [352, 114] width 178 height 26
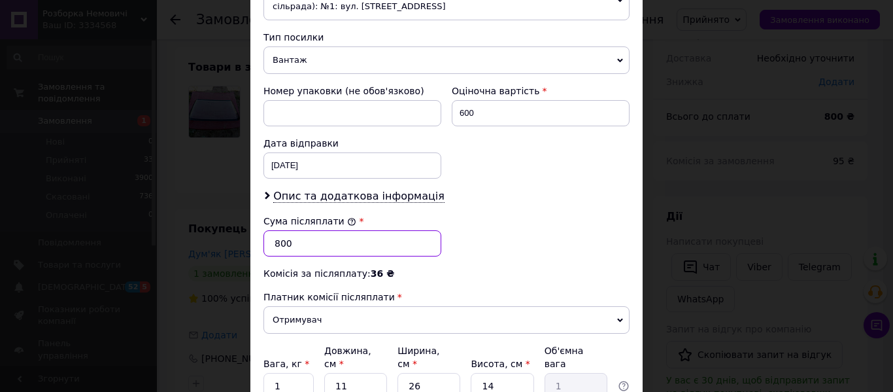
scroll to position [523, 0]
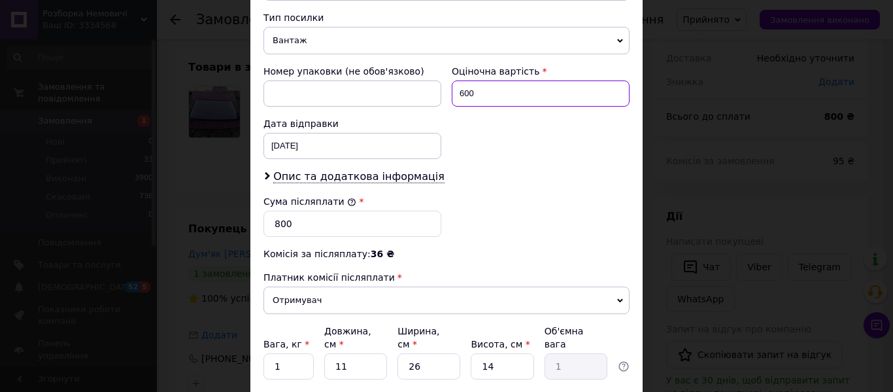
click at [461, 107] on input "600" at bounding box center [541, 93] width 178 height 26
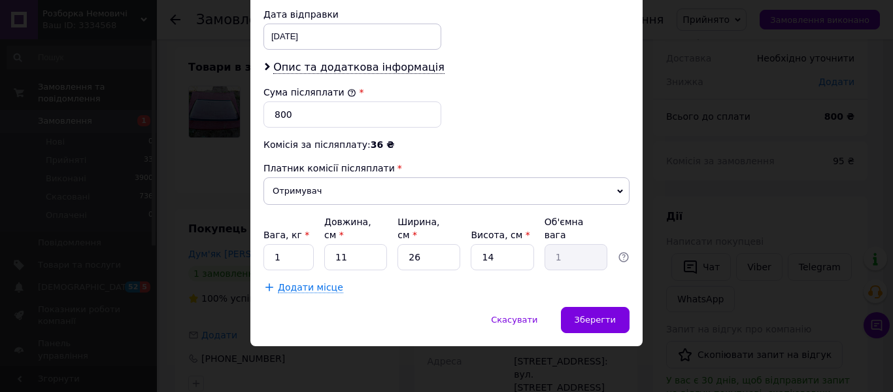
scroll to position [747, 0]
type input "800"
click at [292, 245] on input "1" at bounding box center [288, 257] width 50 height 26
type input "10"
click at [339, 250] on input "11" at bounding box center [355, 257] width 63 height 26
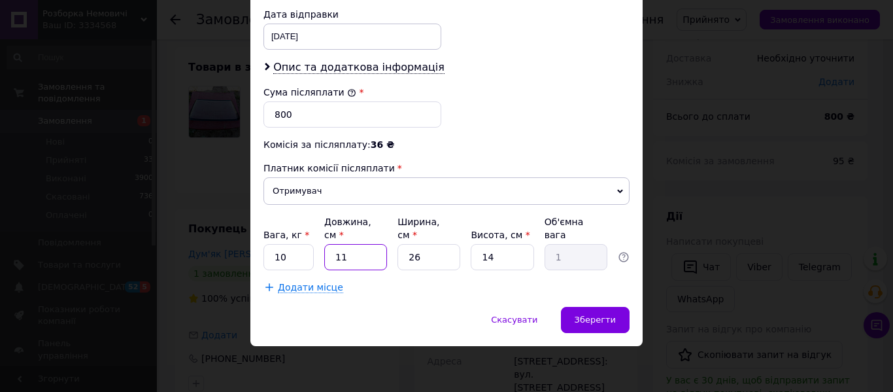
type input "131"
type input "11.92"
type input "131"
click at [416, 251] on input "26" at bounding box center [428, 257] width 63 height 26
type input "6"
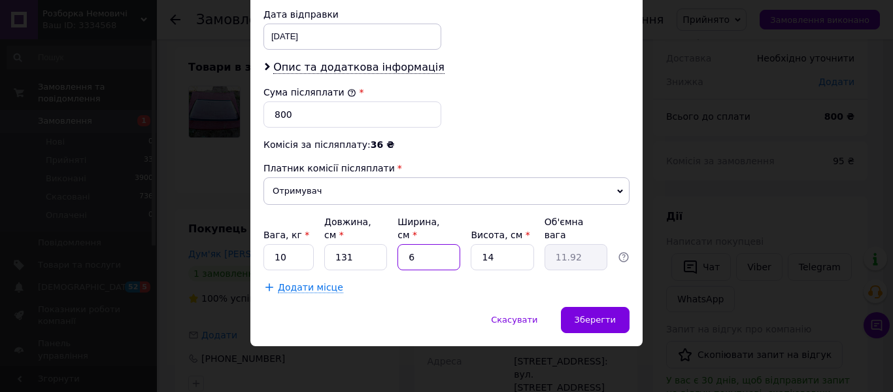
type input "2.75"
type input "16"
type input "7.34"
type input "16"
click at [488, 251] on input "14" at bounding box center [502, 257] width 63 height 26
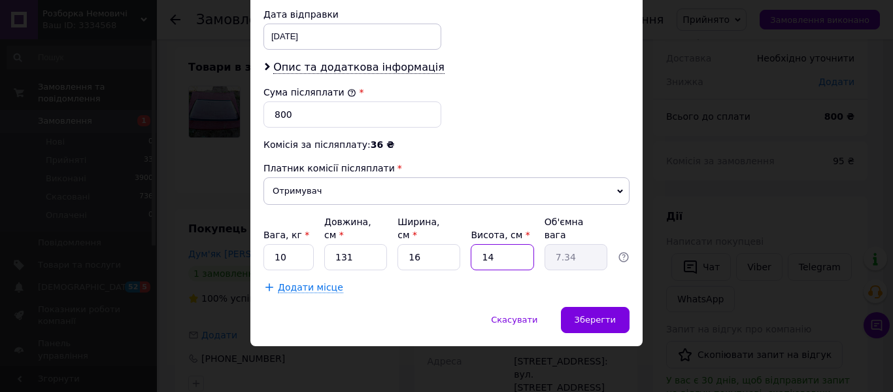
type input "4"
type input "2.1"
type input "74"
type input "38.78"
type input "74"
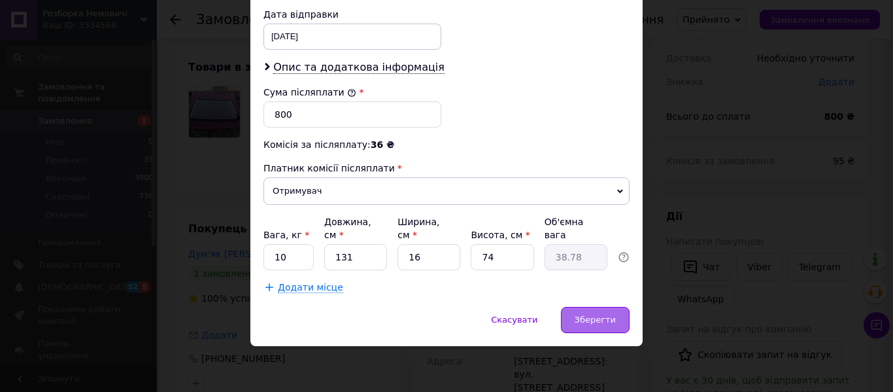
click at [591, 320] on span "Зберегти" at bounding box center [595, 319] width 41 height 10
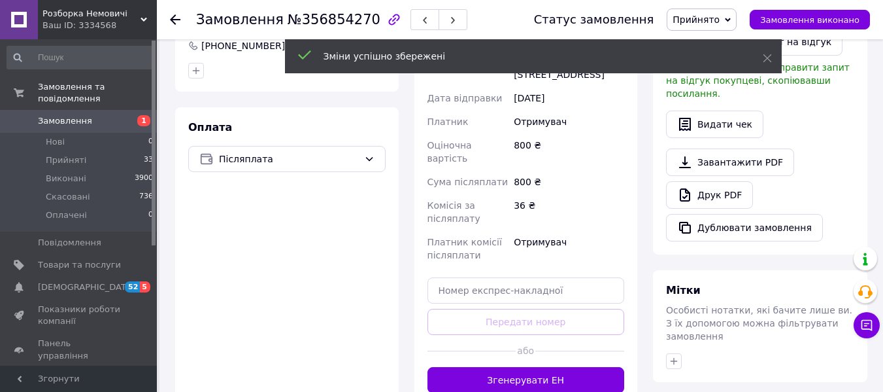
scroll to position [392, 0]
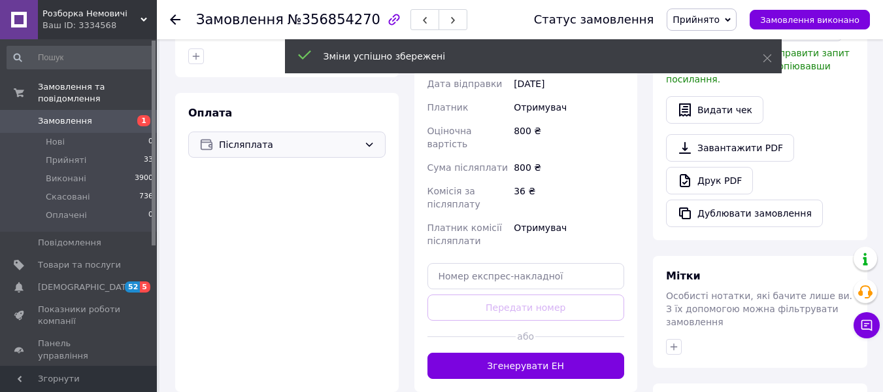
click at [368, 150] on icon at bounding box center [369, 144] width 10 height 10
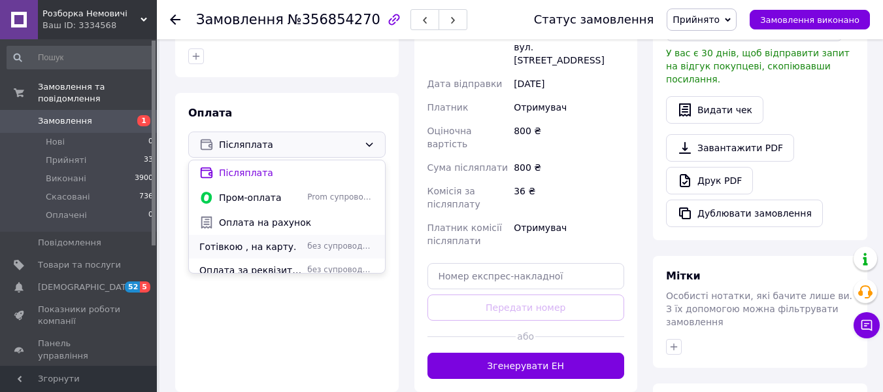
click at [299, 253] on span "Готівкою , на карту." at bounding box center [250, 246] width 103 height 13
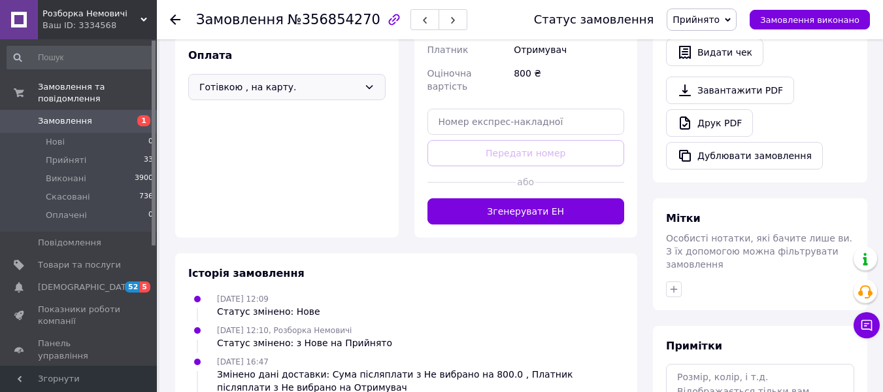
scroll to position [458, 0]
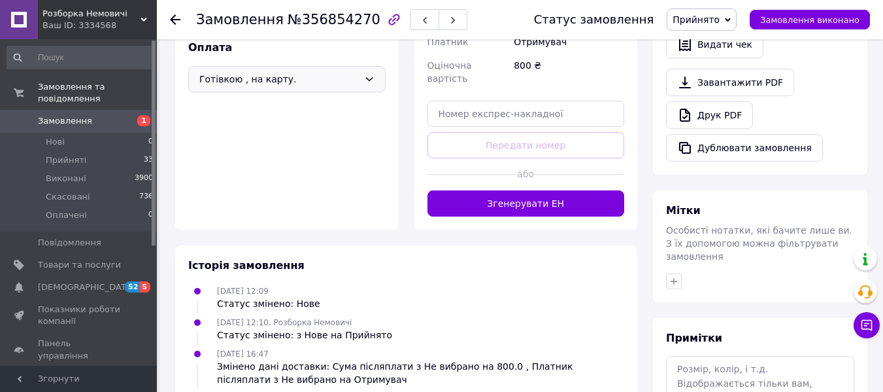
click at [518, 216] on button "Згенерувати ЕН" at bounding box center [525, 203] width 197 height 26
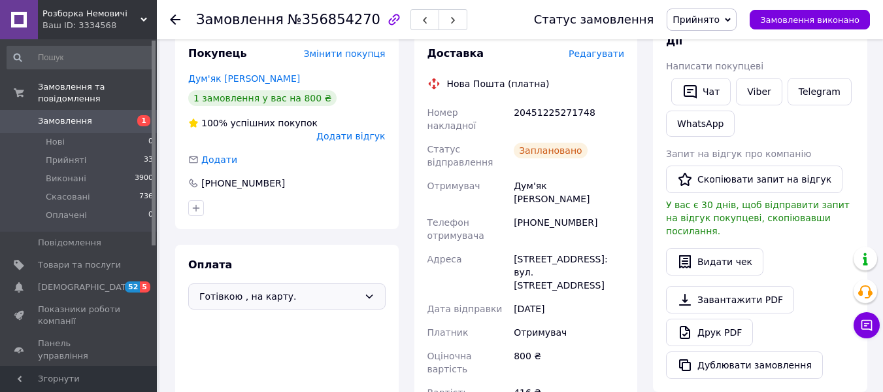
scroll to position [65, 0]
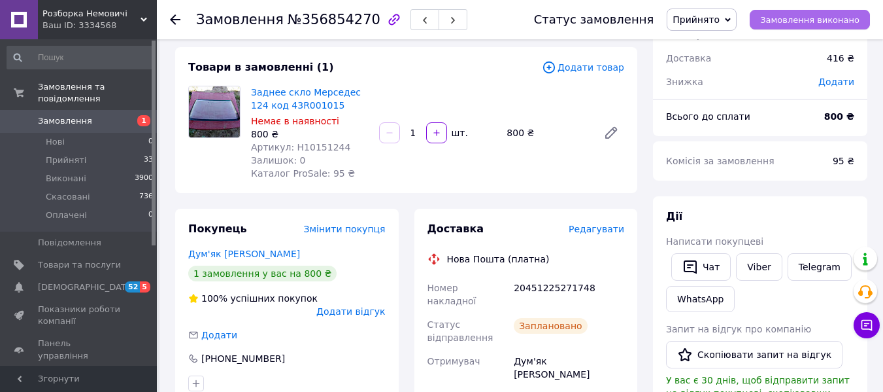
click at [835, 21] on span "Замовлення виконано" at bounding box center [809, 20] width 99 height 10
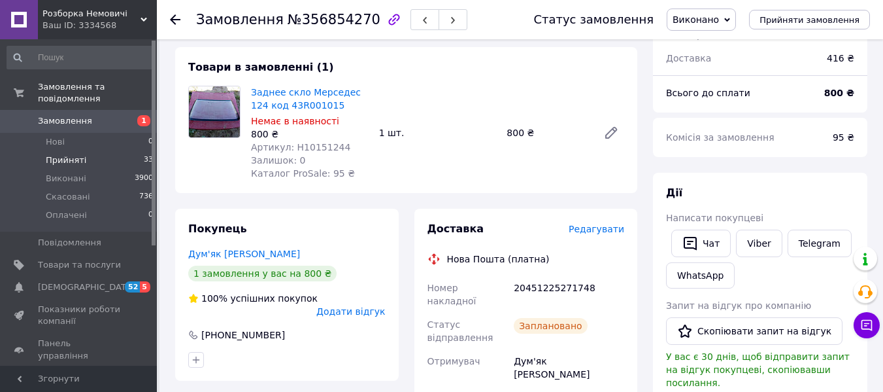
click at [69, 154] on span "Прийняті" at bounding box center [66, 160] width 41 height 12
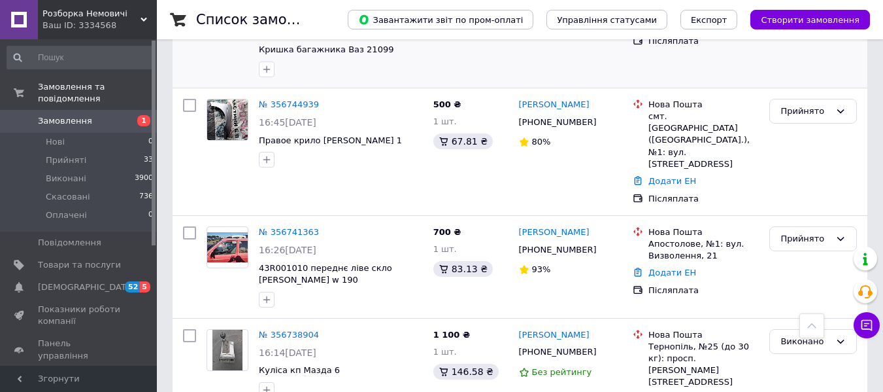
scroll to position [1765, 0]
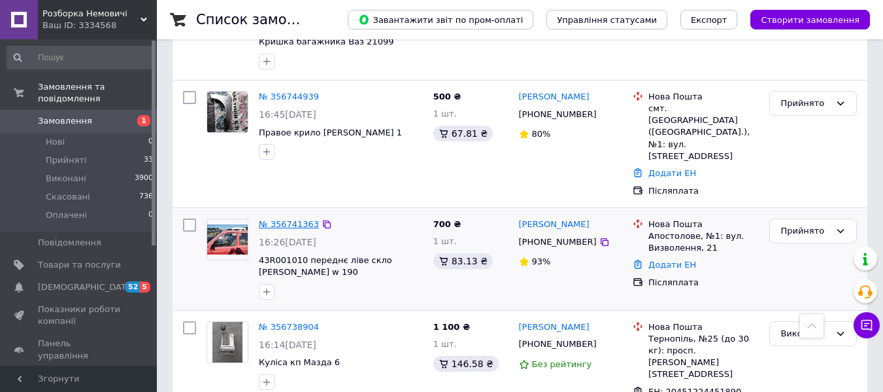
click at [292, 219] on link "№ 356741363" at bounding box center [289, 224] width 60 height 10
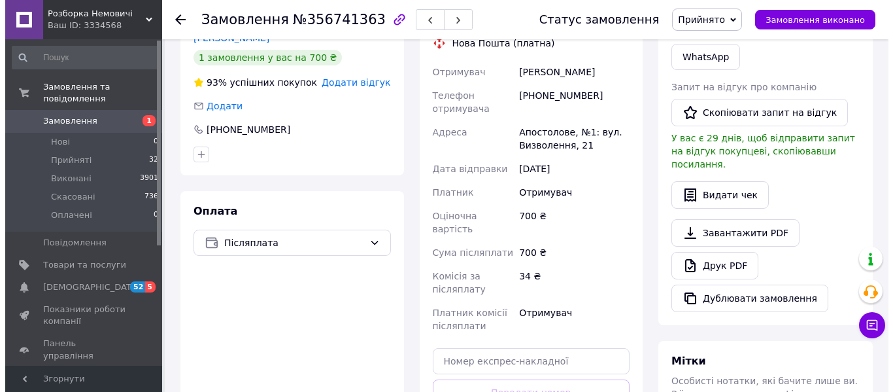
scroll to position [273, 0]
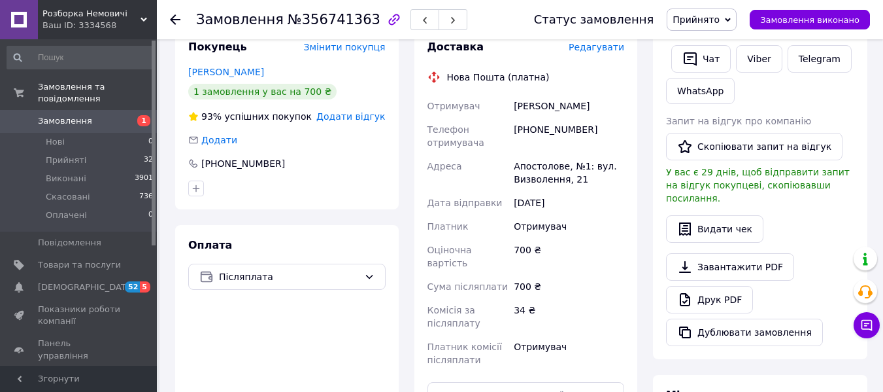
click at [606, 52] on span "Редагувати" at bounding box center [597, 47] width 56 height 10
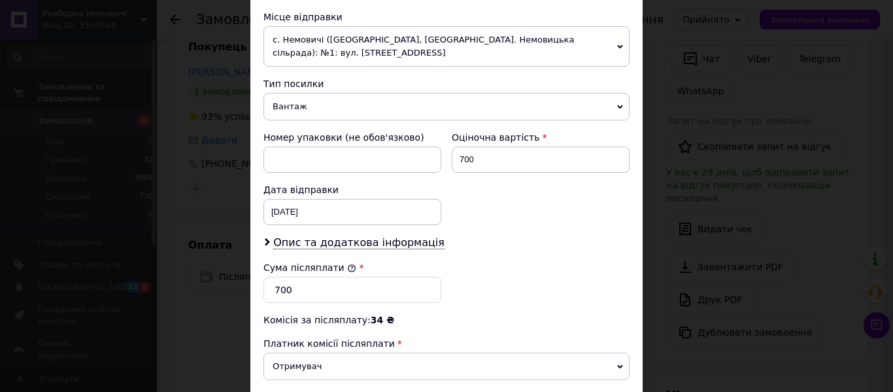
scroll to position [458, 0]
click at [463, 172] on input "700" at bounding box center [541, 159] width 178 height 26
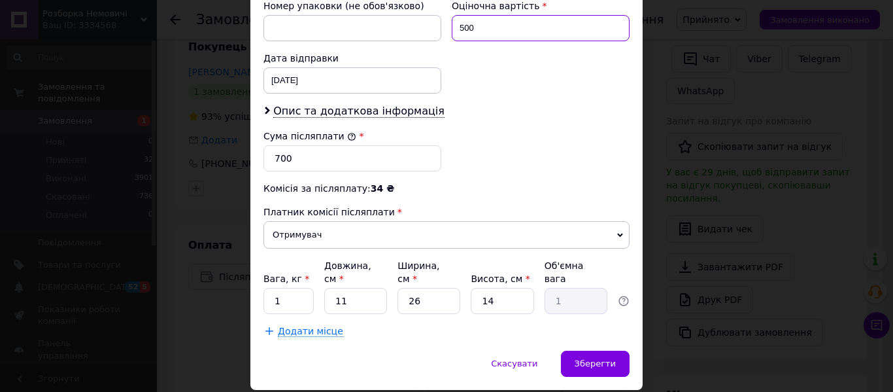
type input "500"
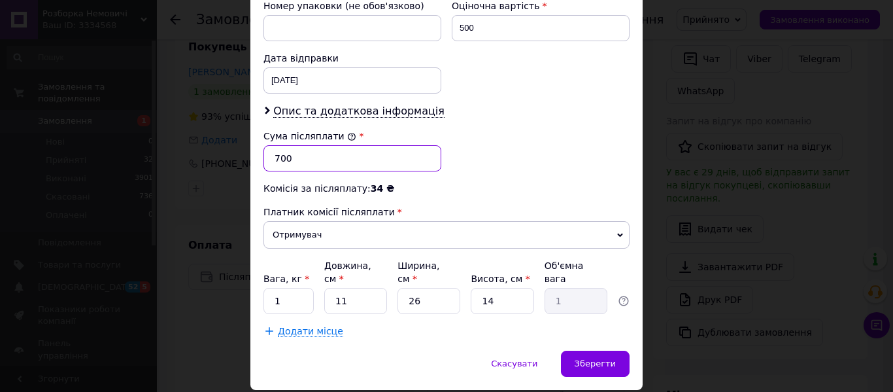
click at [278, 171] on input "700" at bounding box center [352, 158] width 178 height 26
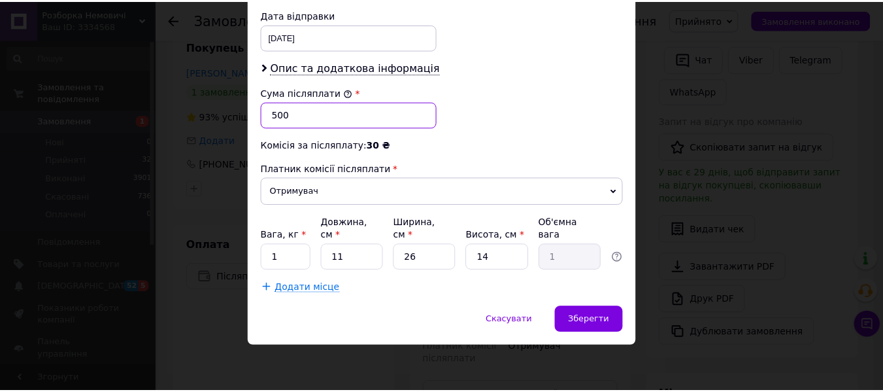
scroll to position [747, 0]
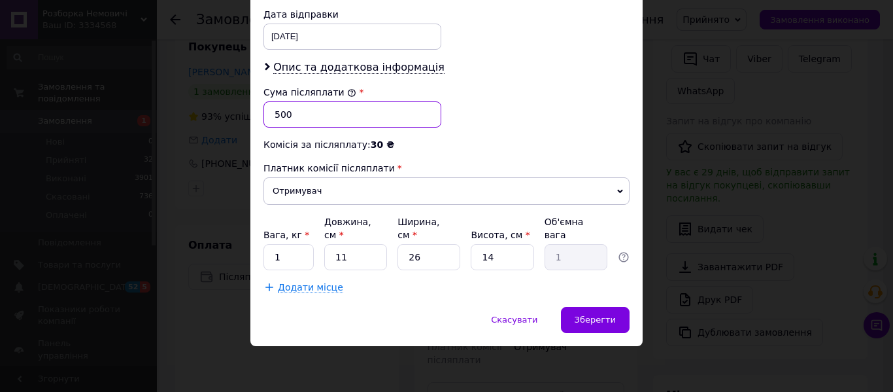
type input "500"
click at [281, 254] on input "1" at bounding box center [288, 257] width 50 height 26
type input "5"
click at [488, 250] on input "14" at bounding box center [502, 257] width 63 height 26
type input "4"
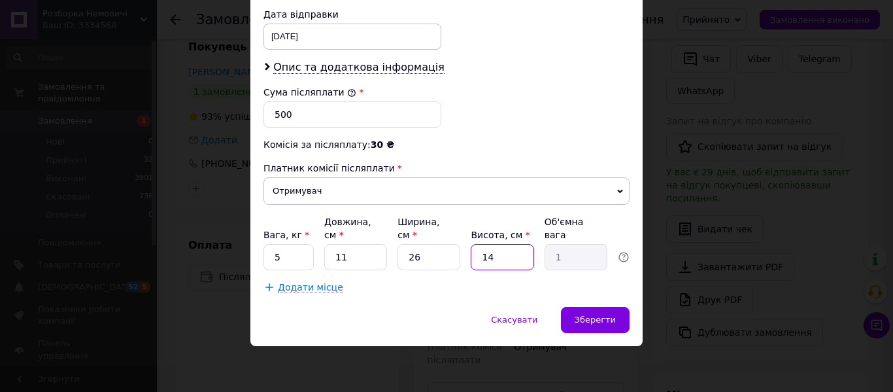
type input "0.29"
type input "84"
type input "6.01"
type input "84"
click at [414, 253] on input "26" at bounding box center [428, 257] width 63 height 26
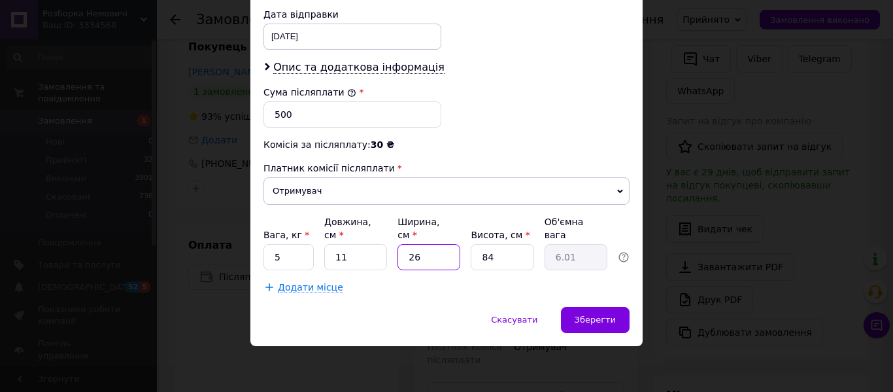
type input "6"
type input "1.39"
type input "76"
type input "17.56"
click at [431, 255] on input "76" at bounding box center [428, 257] width 63 height 26
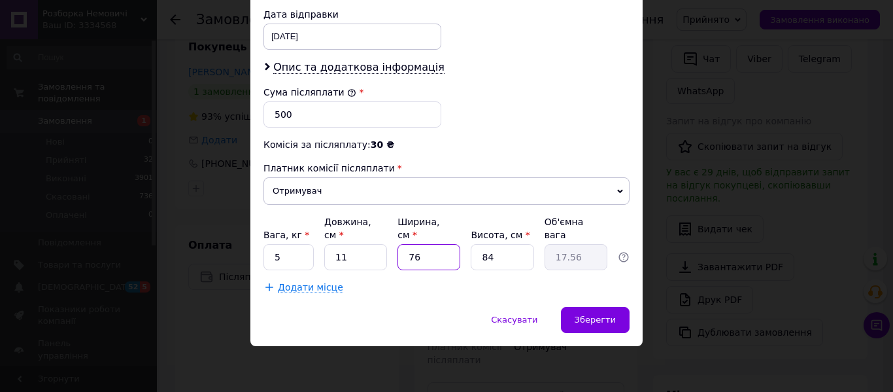
type input "7"
type input "1.62"
type input "70"
type input "16.17"
type input "70"
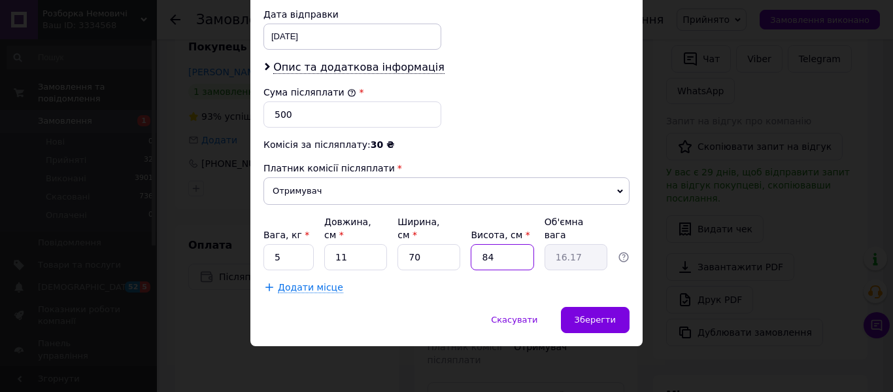
click at [496, 245] on input "84" at bounding box center [502, 257] width 63 height 26
type input "8"
type input "1.54"
type input "80"
type input "15.4"
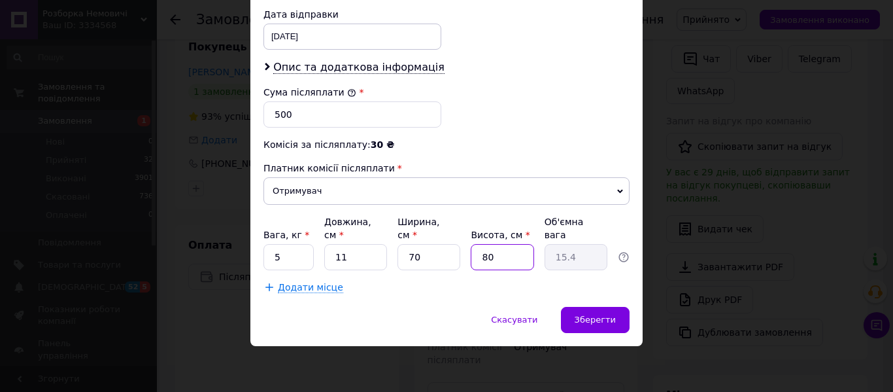
type input "8"
type input "1.54"
type input "6"
type input "1.16"
type input "60"
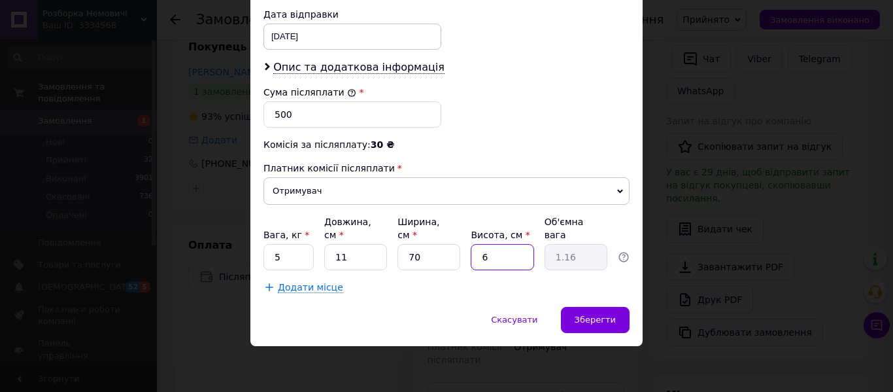
type input "11.55"
type input "60"
click at [593, 309] on div "Зберегти" at bounding box center [595, 320] width 69 height 26
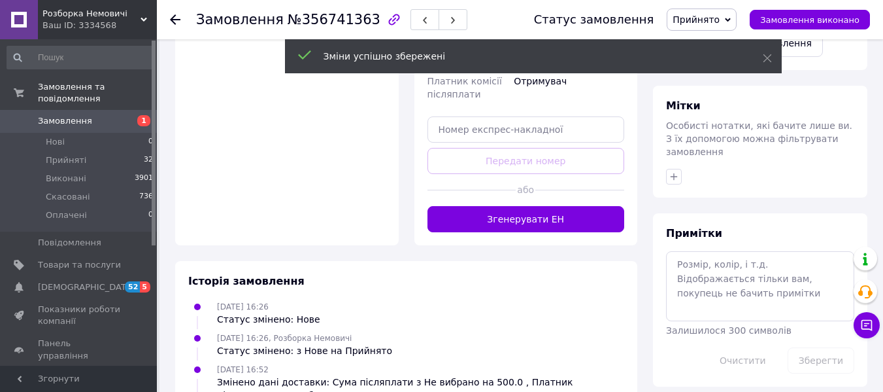
scroll to position [600, 0]
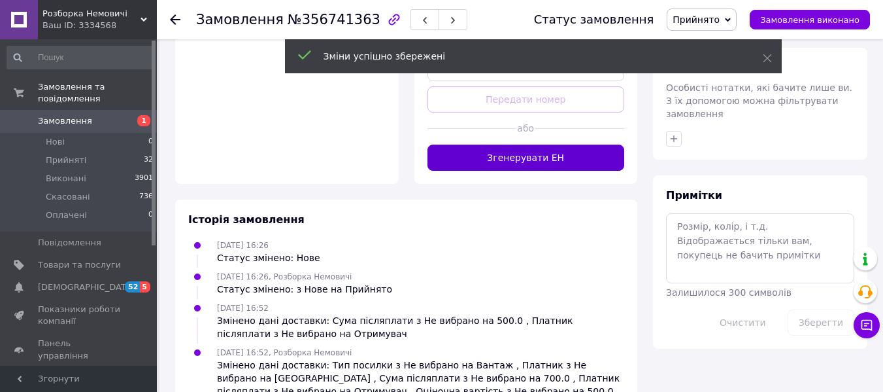
click at [507, 171] on button "Згенерувати ЕН" at bounding box center [525, 157] width 197 height 26
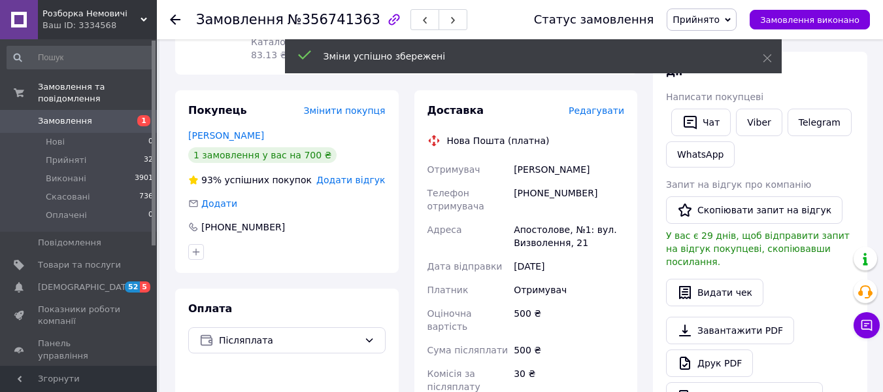
scroll to position [208, 0]
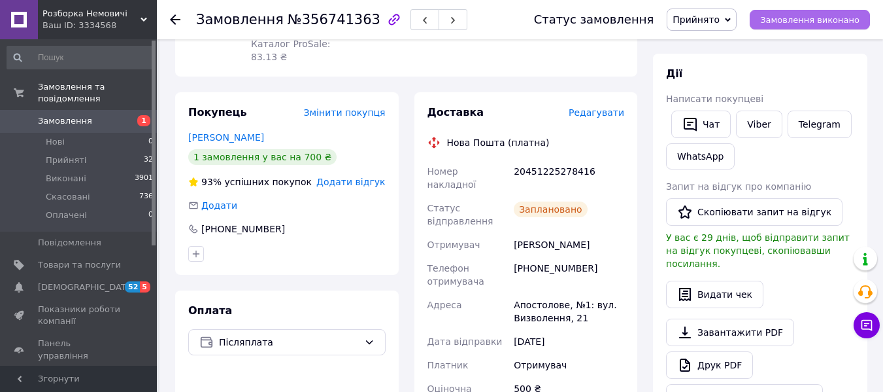
click at [792, 22] on span "Замовлення виконано" at bounding box center [809, 20] width 99 height 10
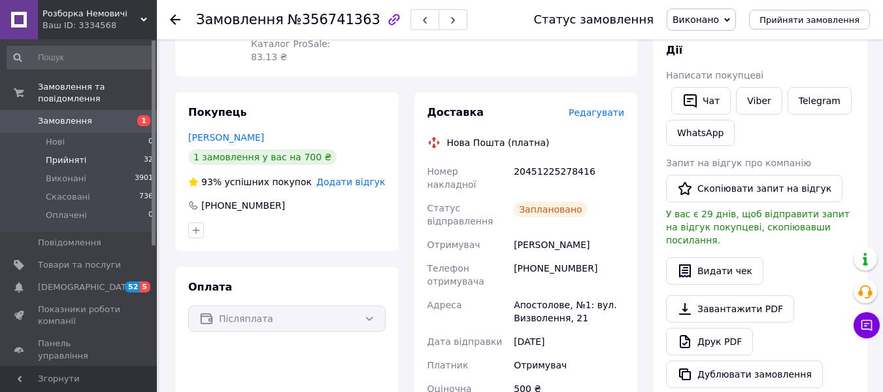
click at [69, 154] on span "Прийняті" at bounding box center [66, 160] width 41 height 12
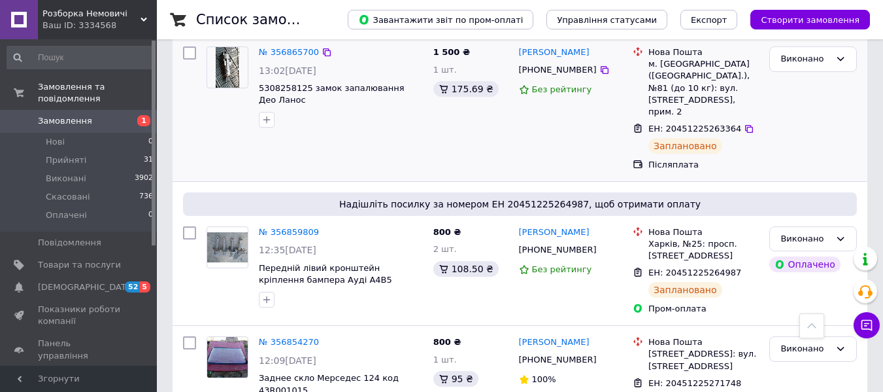
scroll to position [458, 0]
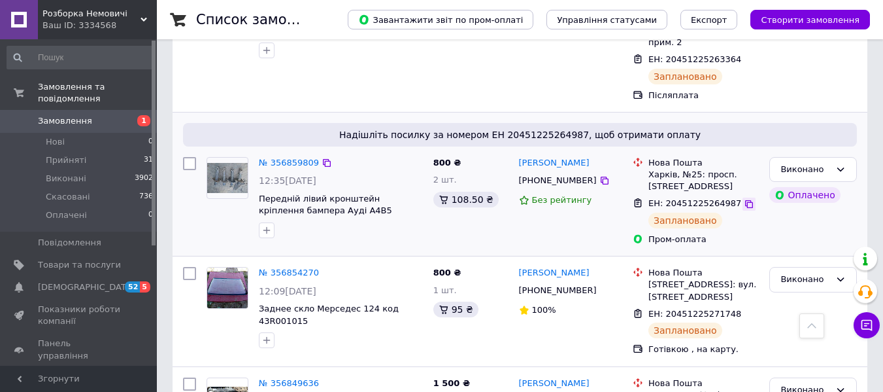
click at [744, 199] on icon at bounding box center [749, 204] width 10 height 10
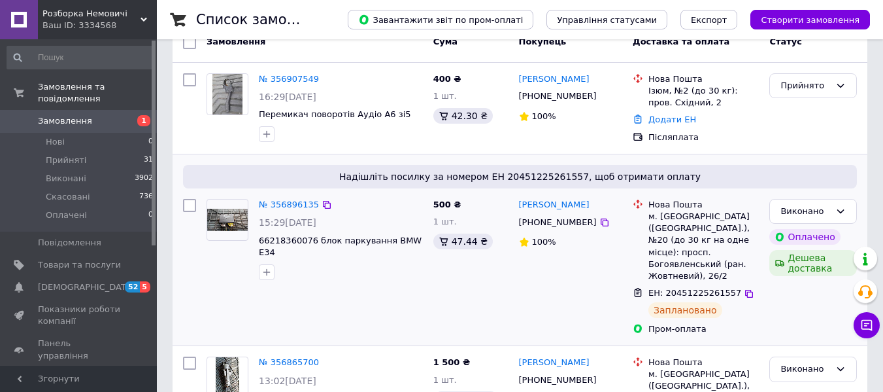
scroll to position [0, 0]
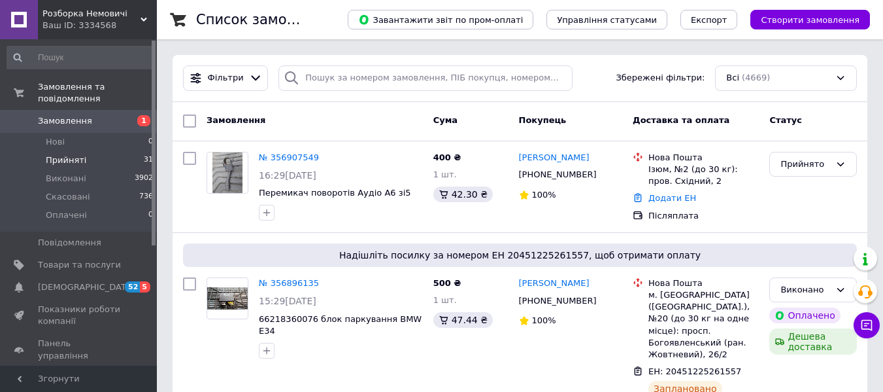
click at [107, 151] on li "Прийняті 31" at bounding box center [80, 160] width 161 height 18
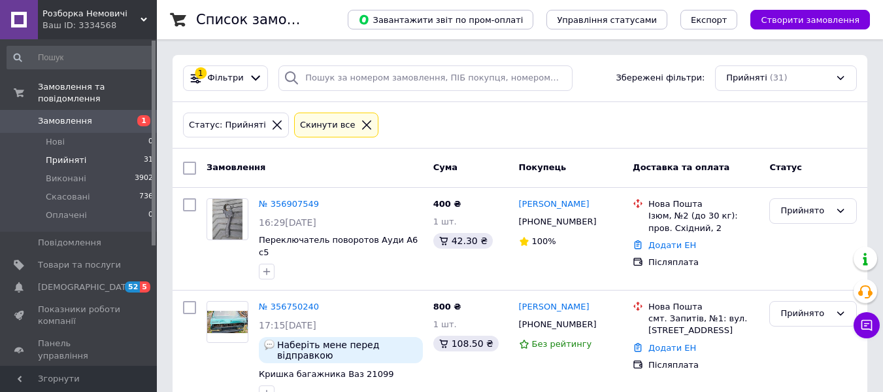
click at [99, 151] on li "Прийняті 31" at bounding box center [80, 160] width 161 height 18
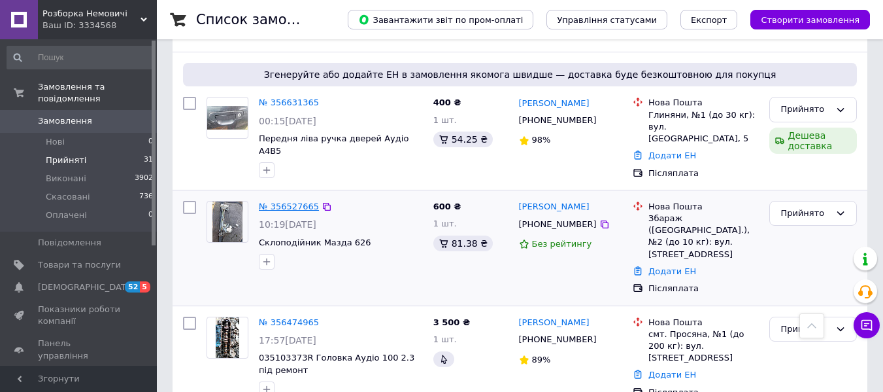
scroll to position [327, 0]
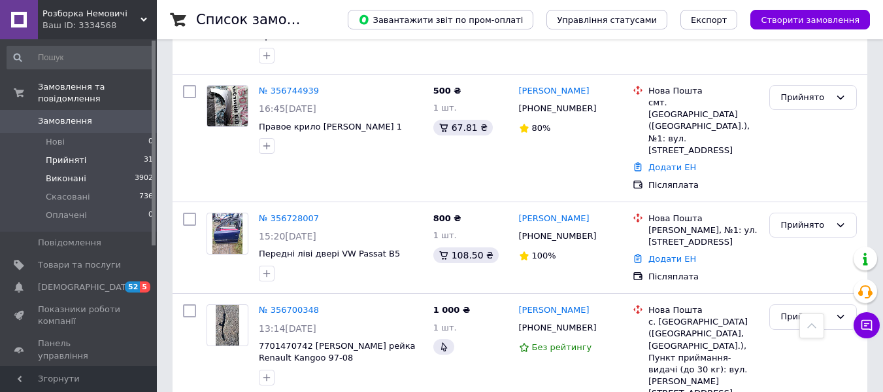
click at [71, 173] on span "Виконані" at bounding box center [66, 179] width 41 height 12
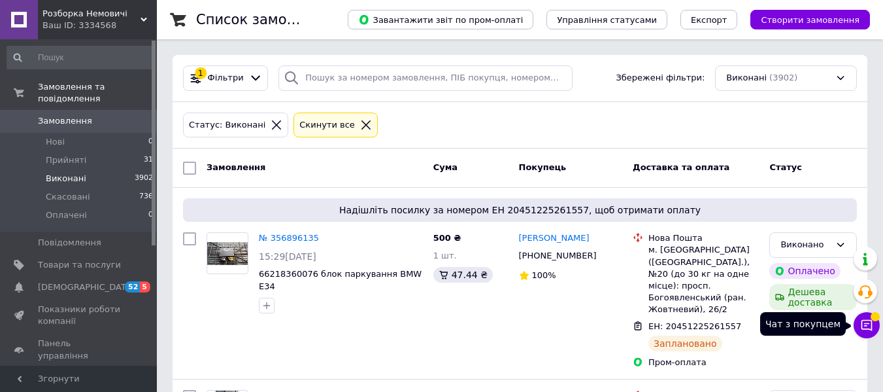
click at [870, 321] on icon at bounding box center [866, 324] width 13 height 13
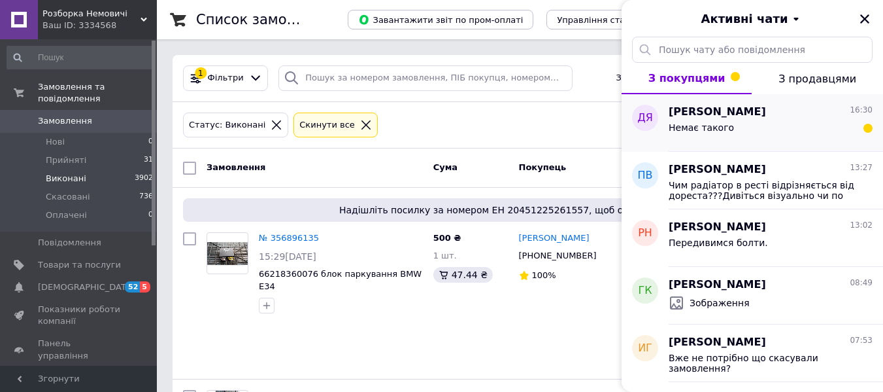
click at [782, 137] on div "Немає такого" at bounding box center [771, 130] width 204 height 21
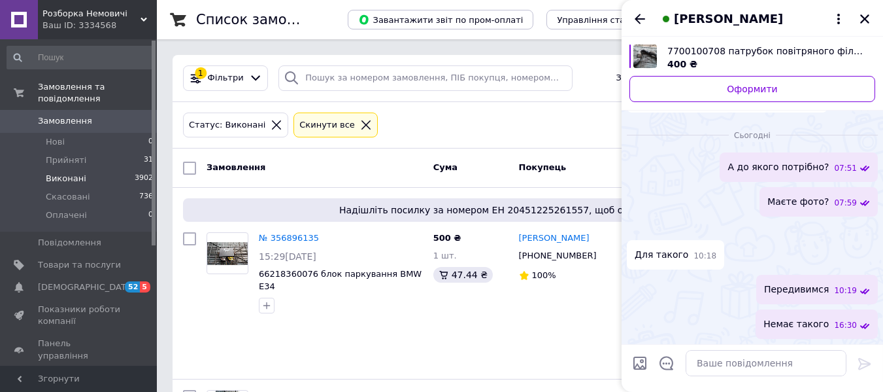
scroll to position [343, 0]
click at [633, 22] on icon "Назад" at bounding box center [640, 19] width 16 height 16
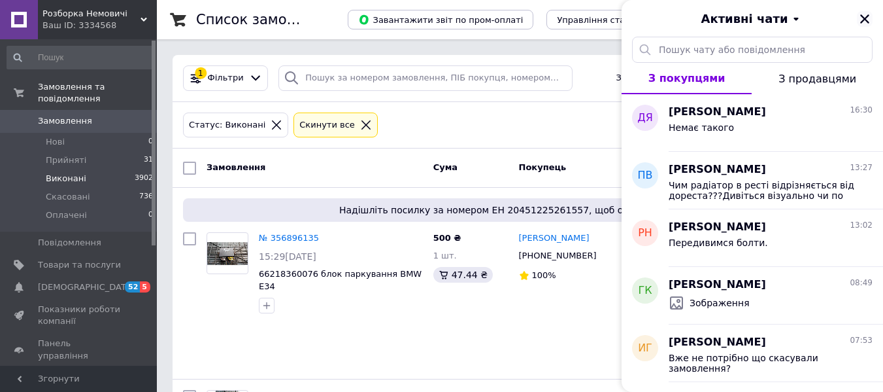
click at [867, 19] on icon "Закрити" at bounding box center [865, 19] width 12 height 12
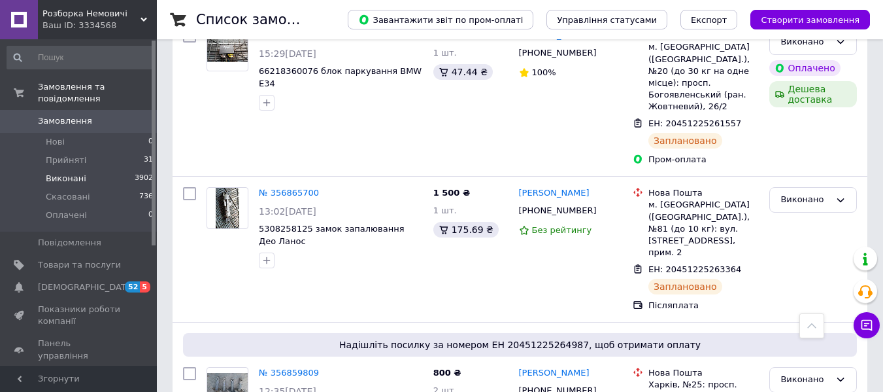
scroll to position [131, 0]
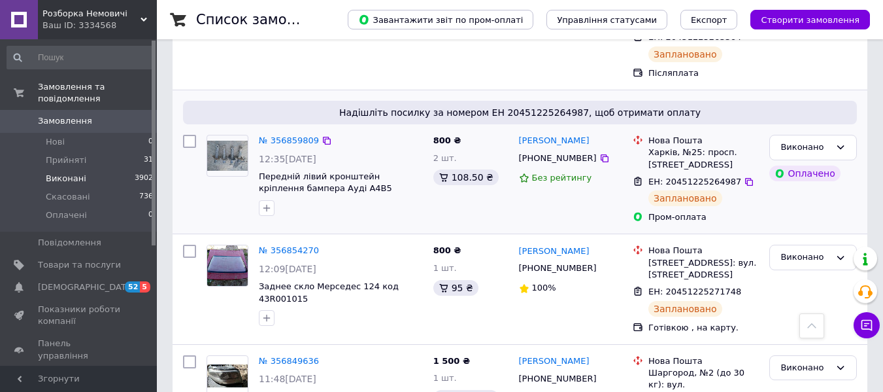
scroll to position [458, 0]
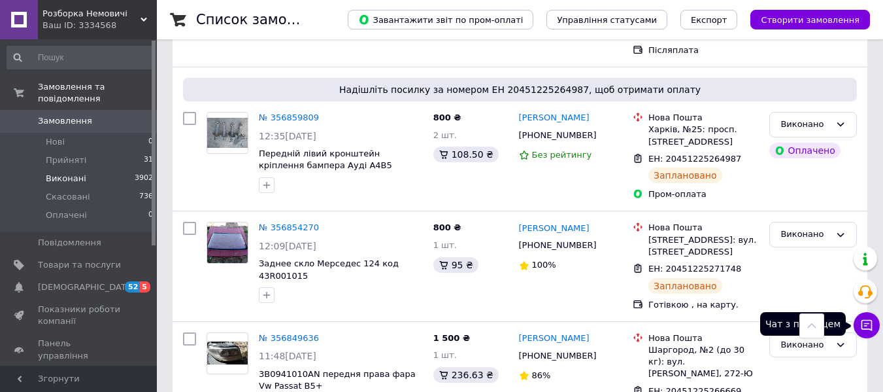
click at [870, 318] on icon at bounding box center [866, 324] width 13 height 13
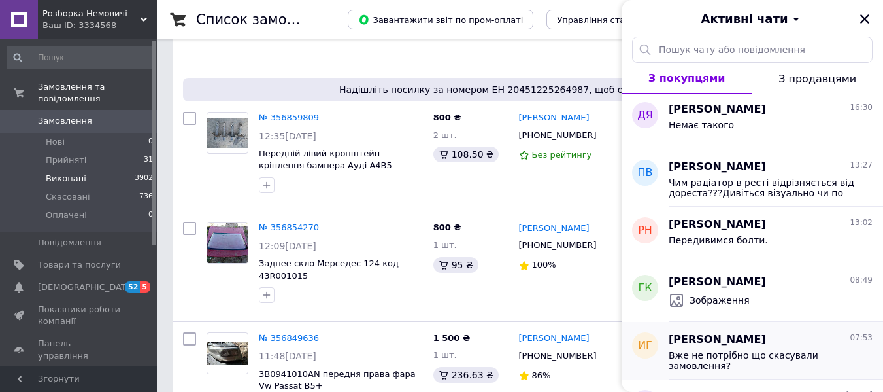
scroll to position [0, 0]
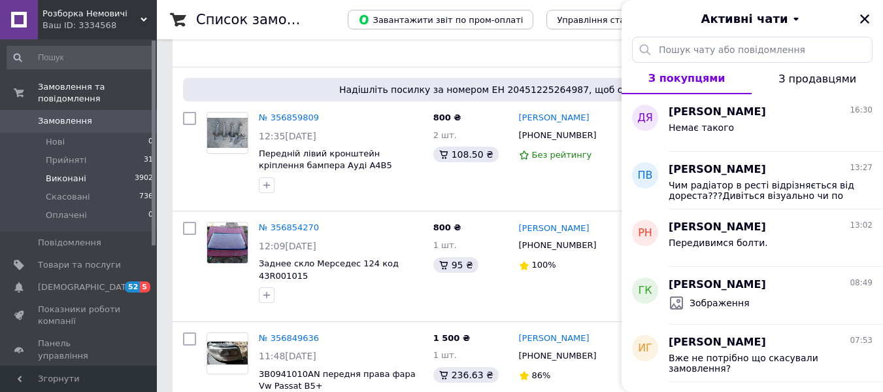
click at [865, 20] on icon "Закрити" at bounding box center [865, 19] width 12 height 12
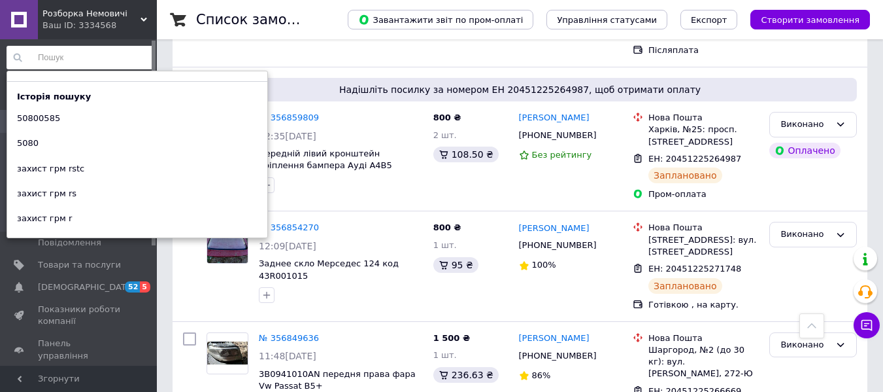
click at [64, 64] on input at bounding box center [81, 58] width 148 height 24
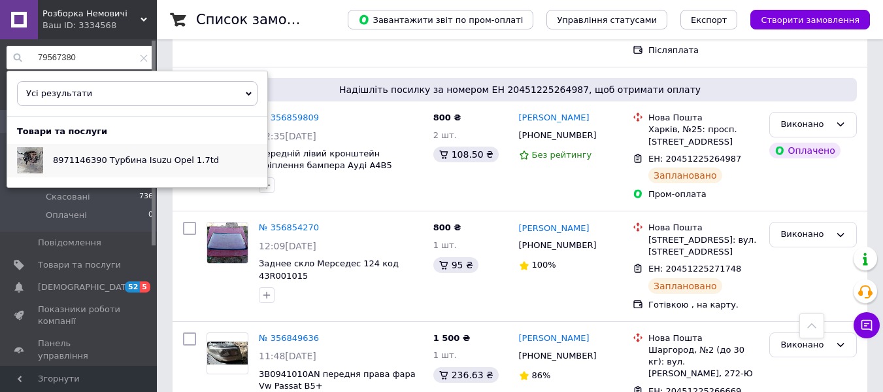
type input "79567380"
click at [95, 156] on span "8971146390 Турбина Isuzu Opel 1.7td" at bounding box center [136, 160] width 166 height 10
